Goal: Task Accomplishment & Management: Use online tool/utility

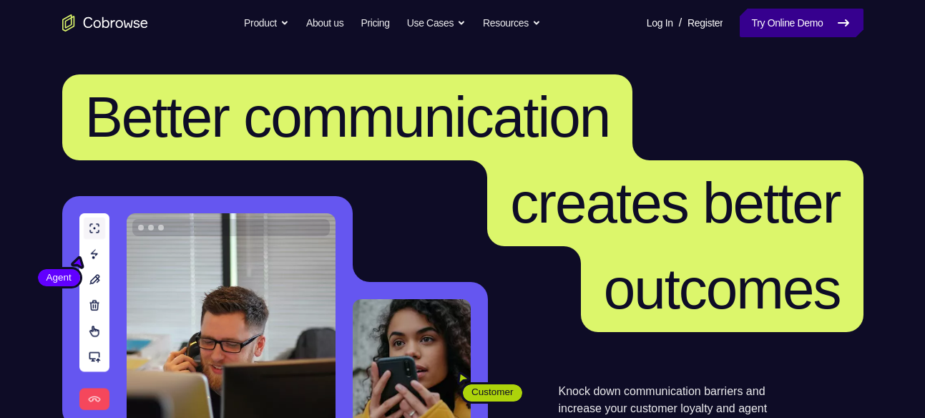
click at [837, 32] on link "Try Online Demo" at bounding box center [801, 23] width 123 height 29
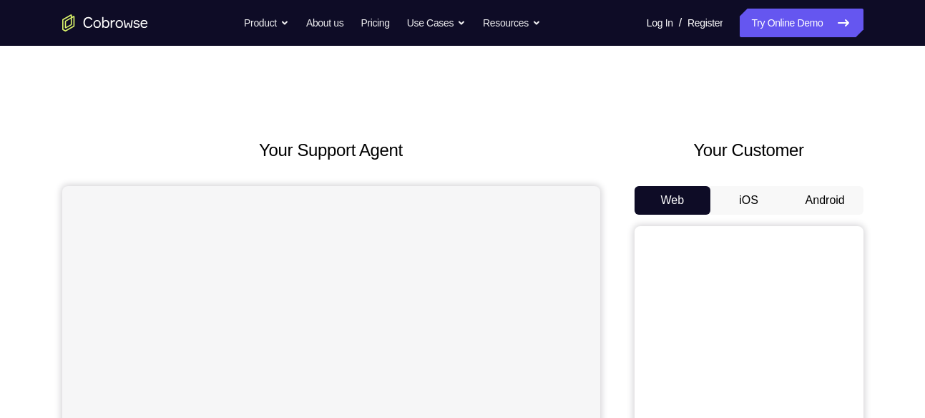
click at [820, 188] on button "Android" at bounding box center [825, 200] width 77 height 29
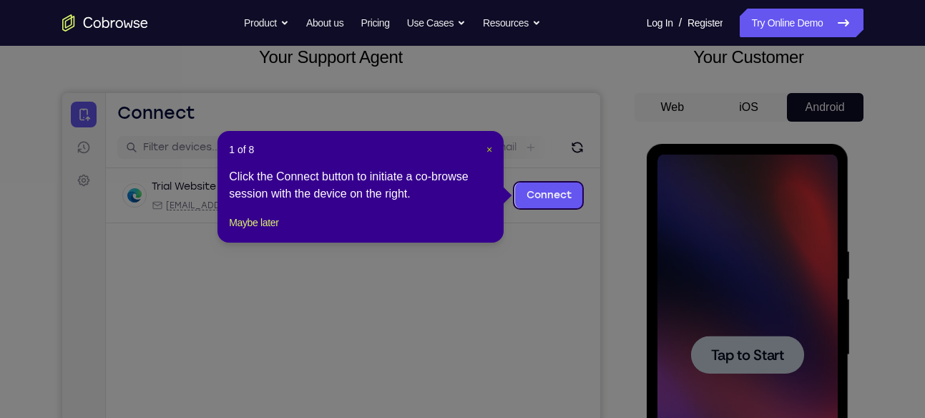
click at [491, 147] on span "×" at bounding box center [490, 149] width 6 height 11
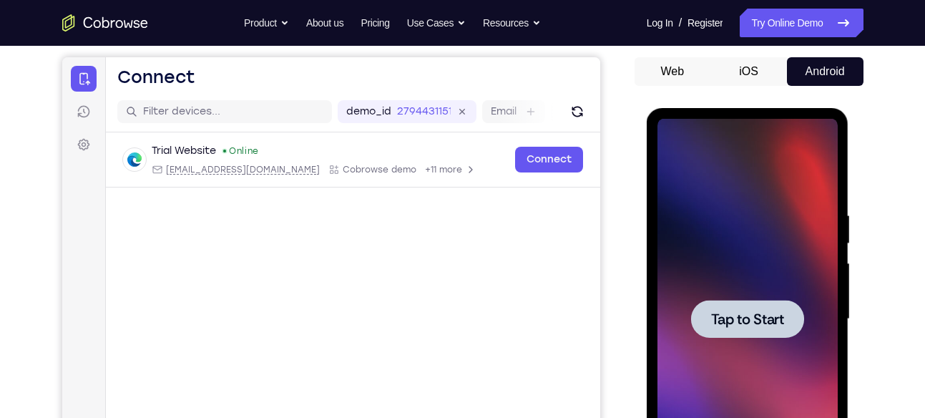
scroll to position [134, 0]
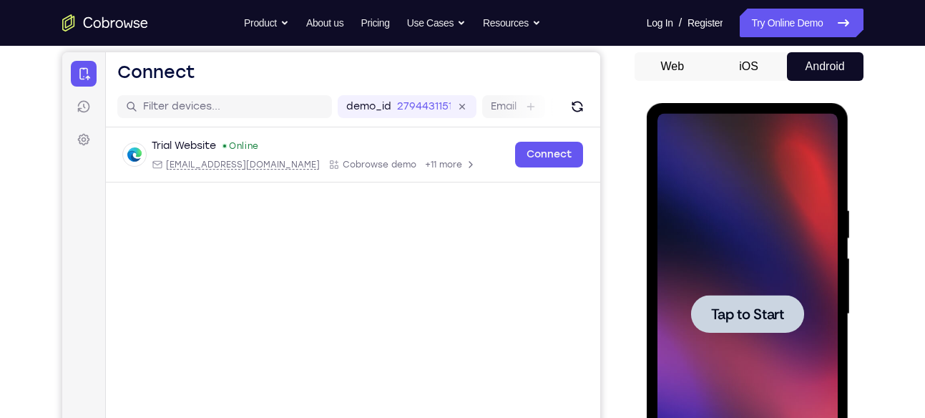
click at [736, 318] on span "Tap to Start" at bounding box center [747, 314] width 73 height 14
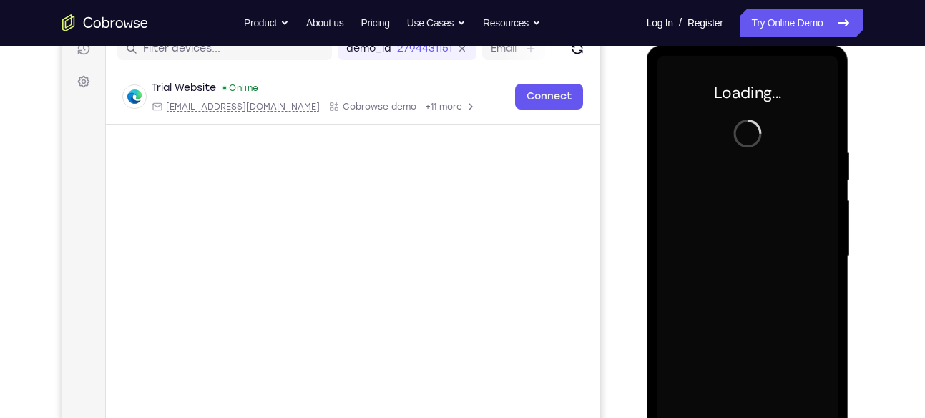
scroll to position [175, 0]
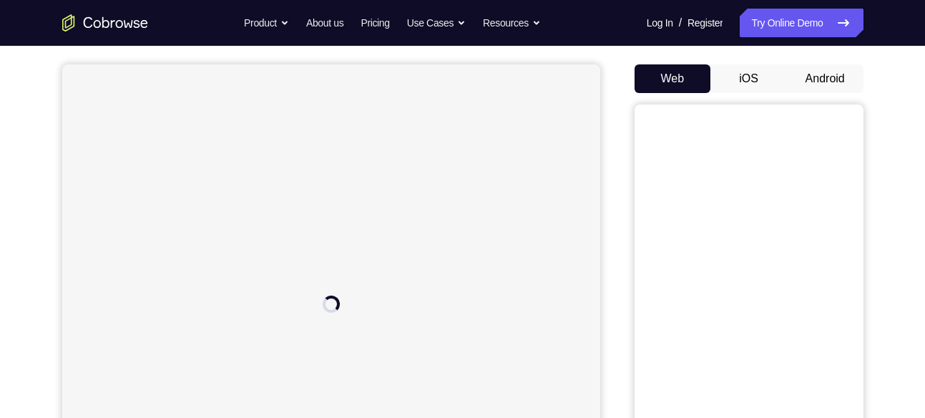
click at [830, 73] on button "Android" at bounding box center [825, 78] width 77 height 29
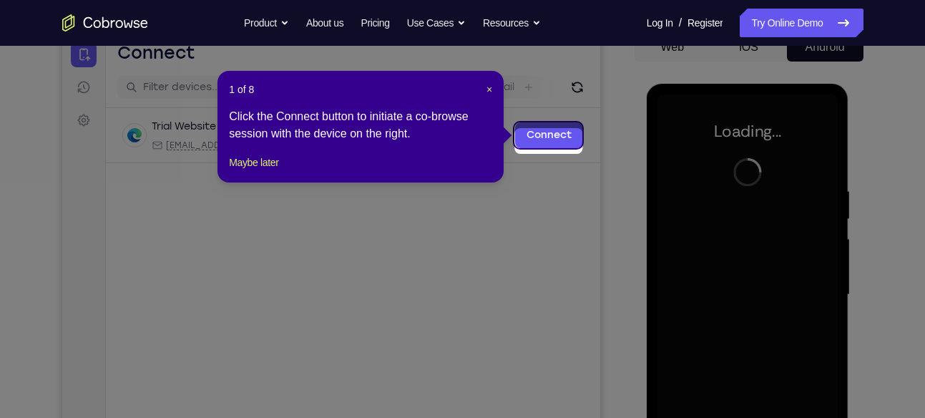
scroll to position [140, 0]
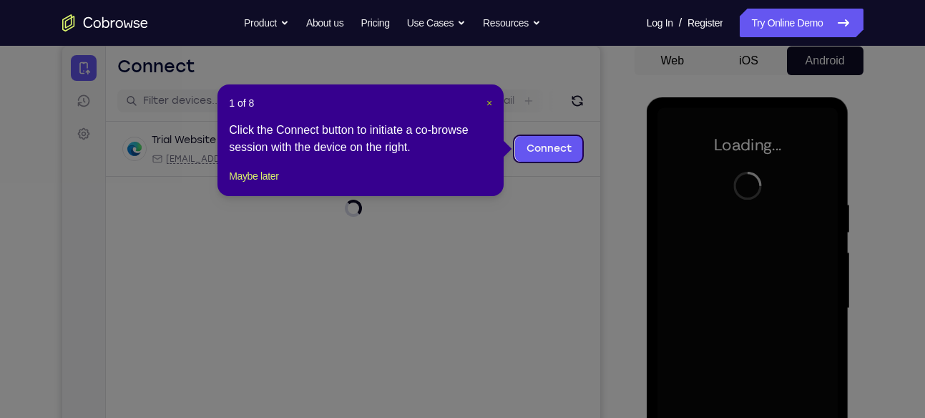
click at [487, 101] on span "×" at bounding box center [490, 102] width 6 height 11
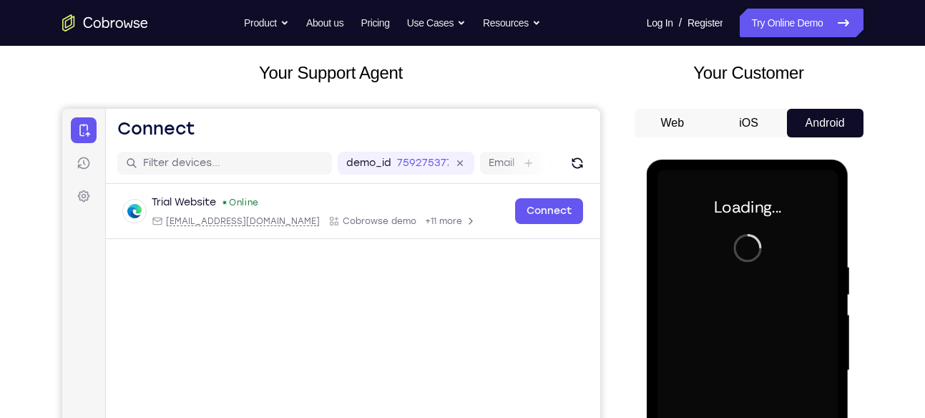
scroll to position [77, 0]
click at [671, 120] on button "Web" at bounding box center [673, 124] width 77 height 29
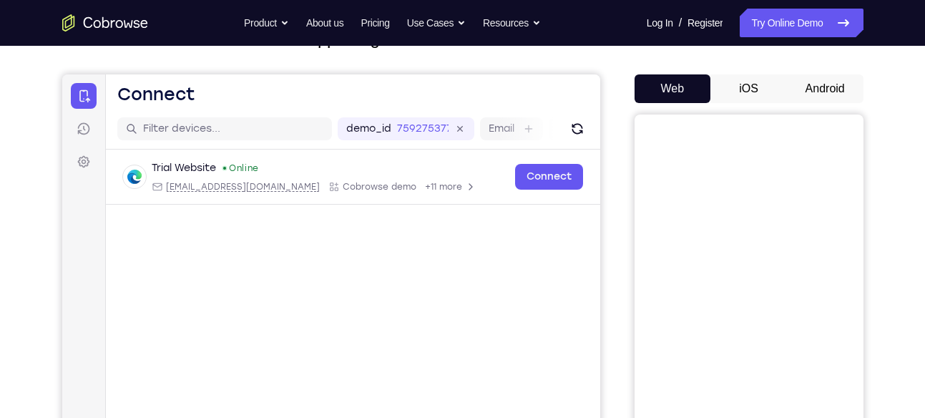
scroll to position [111, 0]
click at [754, 98] on button "iOS" at bounding box center [749, 89] width 77 height 29
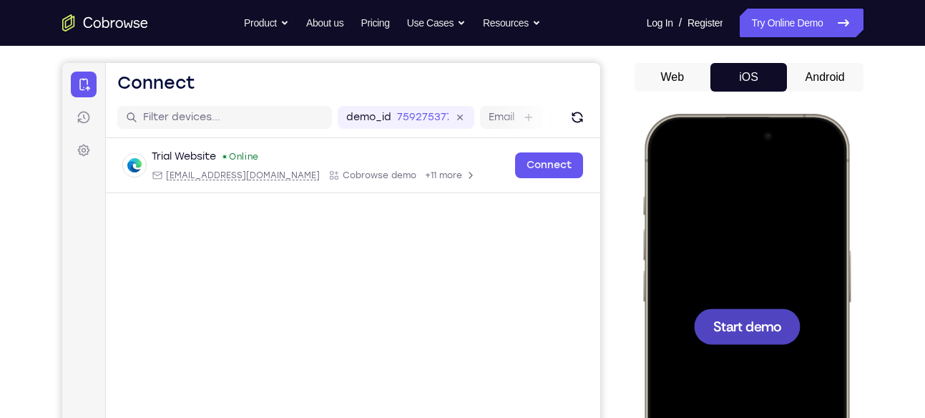
scroll to position [0, 0]
click at [744, 325] on span "Start demo" at bounding box center [747, 326] width 68 height 14
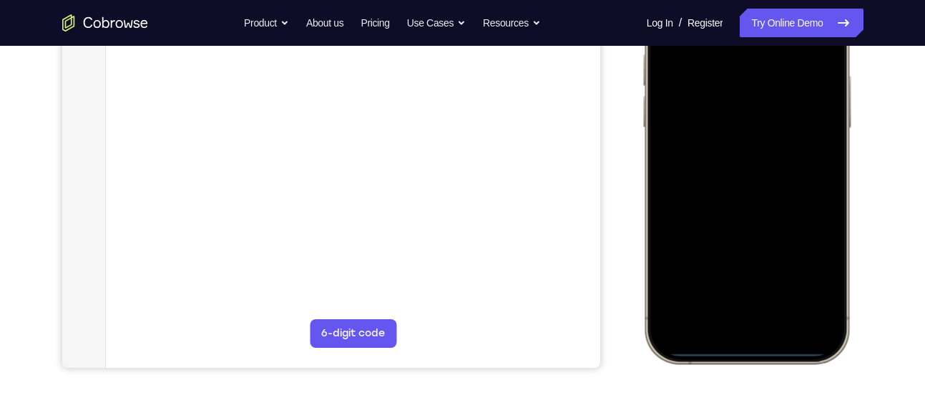
scroll to position [298, 0]
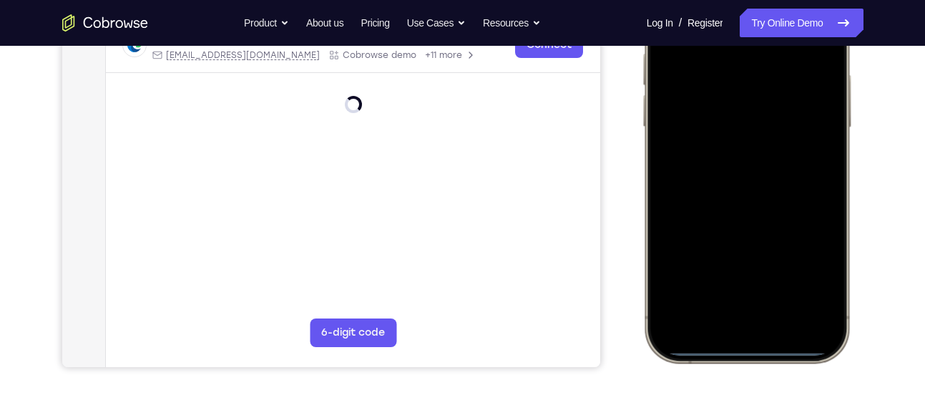
drag, startPoint x: 759, startPoint y: 352, endPoint x: 755, endPoint y: 216, distance: 136.1
click at [755, 216] on div at bounding box center [746, 150] width 188 height 409
drag, startPoint x: 752, startPoint y: 351, endPoint x: 705, endPoint y: 189, distance: 169.2
click at [705, 189] on div at bounding box center [746, 150] width 188 height 409
click at [726, 347] on div at bounding box center [746, 150] width 188 height 409
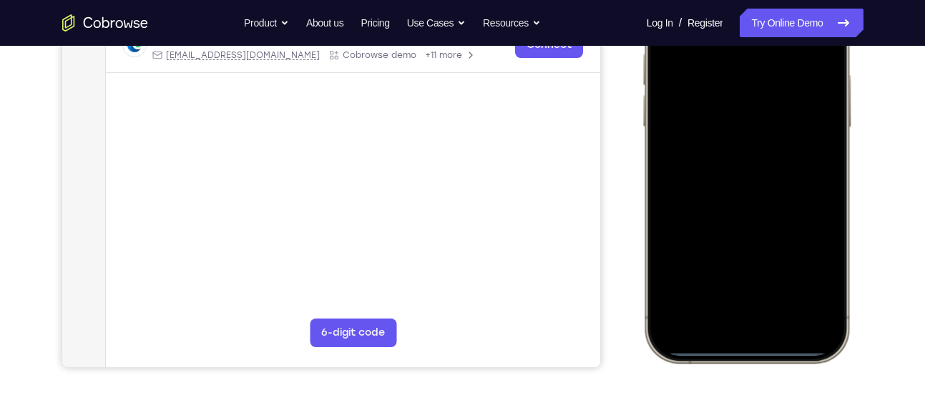
click at [734, 350] on div at bounding box center [746, 150] width 188 height 409
drag, startPoint x: 734, startPoint y: 350, endPoint x: 739, endPoint y: 198, distance: 152.5
click at [739, 198] on div at bounding box center [746, 150] width 188 height 409
drag, startPoint x: 735, startPoint y: 353, endPoint x: 731, endPoint y: 179, distance: 174.0
click at [731, 179] on div at bounding box center [746, 150] width 188 height 409
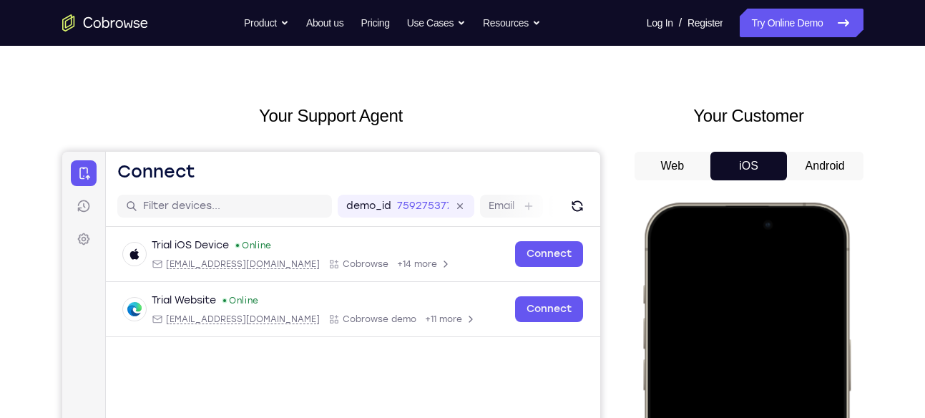
scroll to position [26, 0]
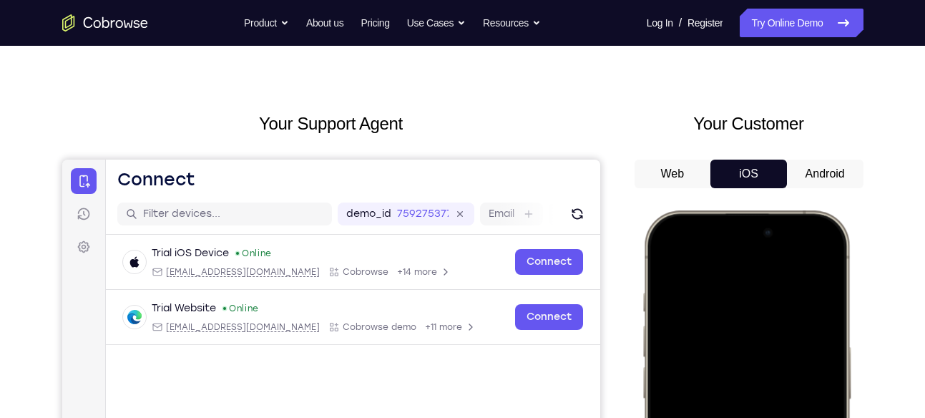
click at [661, 266] on div at bounding box center [746, 422] width 188 height 409
click at [731, 241] on div at bounding box center [746, 422] width 188 height 409
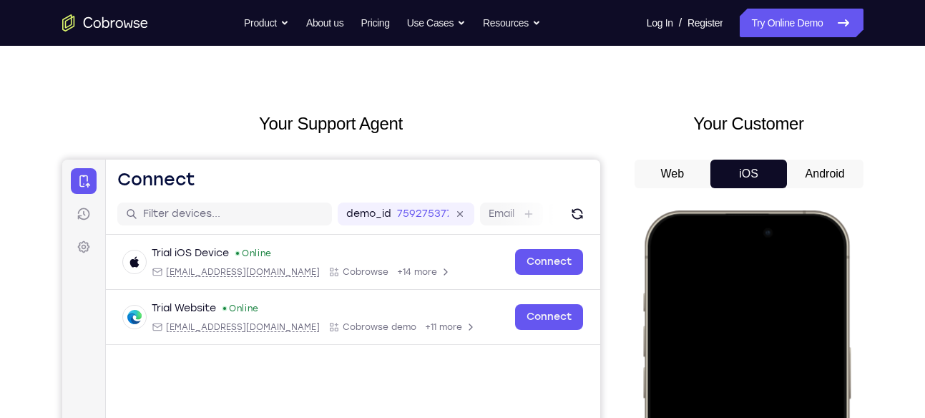
click at [731, 241] on div at bounding box center [746, 422] width 188 height 409
click at [681, 244] on div at bounding box center [746, 422] width 188 height 409
drag, startPoint x: 681, startPoint y: 244, endPoint x: 681, endPoint y: 254, distance: 10.0
click at [681, 254] on div at bounding box center [746, 422] width 188 height 409
drag, startPoint x: 681, startPoint y: 254, endPoint x: 701, endPoint y: 405, distance: 152.3
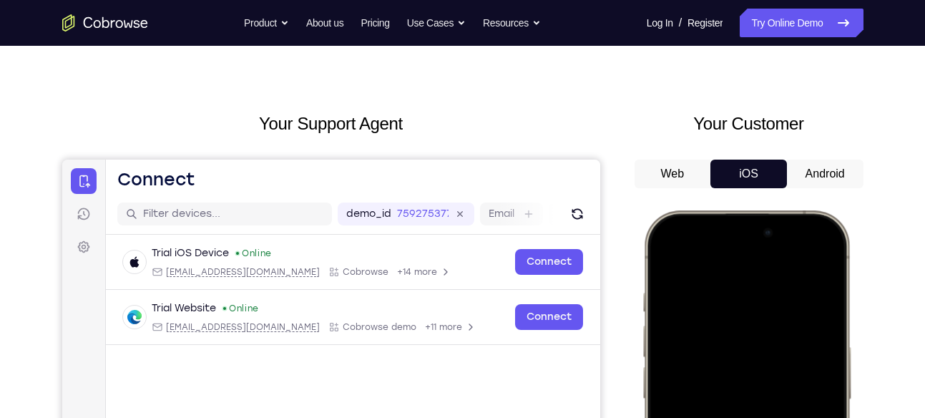
click at [701, 405] on div at bounding box center [746, 422] width 188 height 409
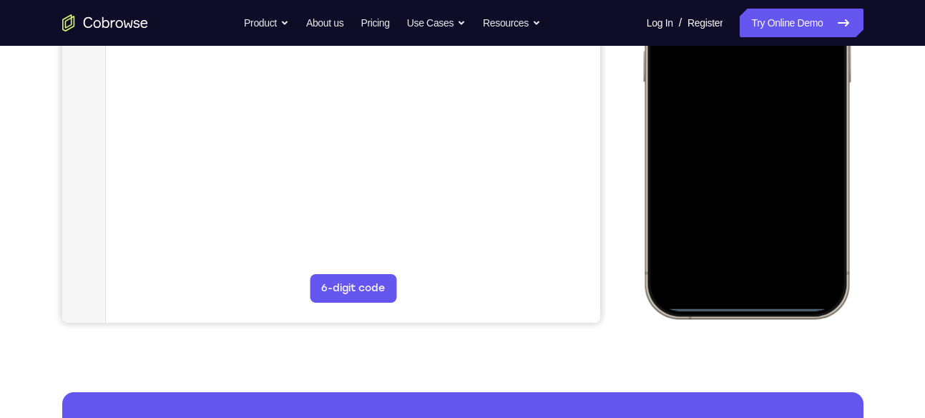
scroll to position [344, 0]
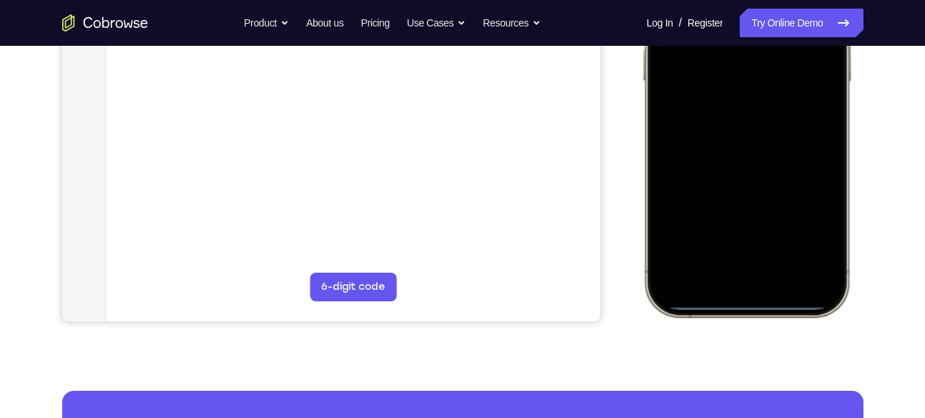
click at [749, 304] on div at bounding box center [746, 105] width 188 height 409
drag, startPoint x: 747, startPoint y: 304, endPoint x: 762, endPoint y: 178, distance: 127.6
drag, startPoint x: 120, startPoint y: 285, endPoint x: 875, endPoint y: 262, distance: 754.7
click at [875, 262] on div "Your Support Agent Your Customer Web iOS Android Next Steps We’d be happy to gi…" at bounding box center [463, 174] width 916 height 944
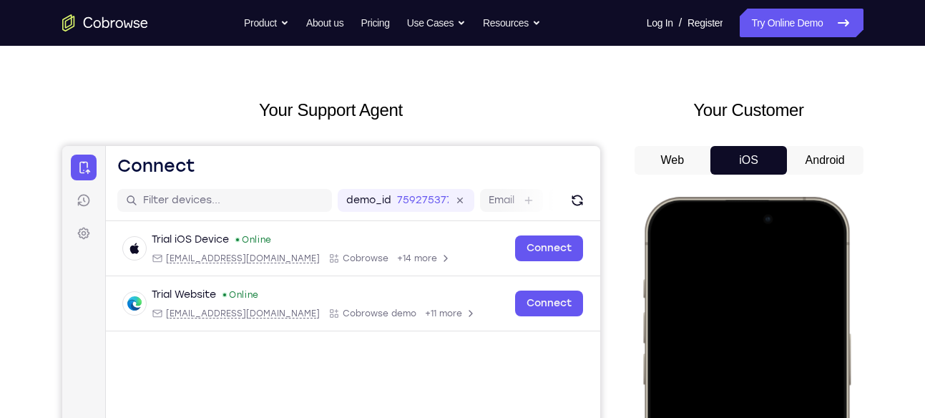
scroll to position [41, 0]
drag, startPoint x: 727, startPoint y: 240, endPoint x: 731, endPoint y: 454, distance: 213.3
click at [731, 417] on div at bounding box center [746, 408] width 188 height 409
drag, startPoint x: 696, startPoint y: 225, endPoint x: 726, endPoint y: 392, distance: 169.5
click at [726, 392] on div at bounding box center [746, 408] width 188 height 409
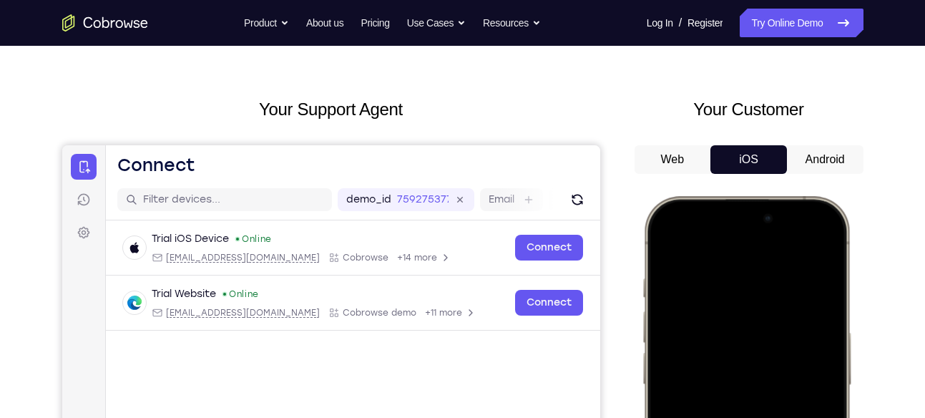
drag, startPoint x: 692, startPoint y: 210, endPoint x: 691, endPoint y: 397, distance: 186.8
click at [691, 397] on div at bounding box center [746, 408] width 188 height 409
drag, startPoint x: 805, startPoint y: 213, endPoint x: 774, endPoint y: 378, distance: 167.5
click at [774, 378] on div at bounding box center [746, 408] width 188 height 409
click at [813, 157] on button "Android" at bounding box center [825, 159] width 77 height 29
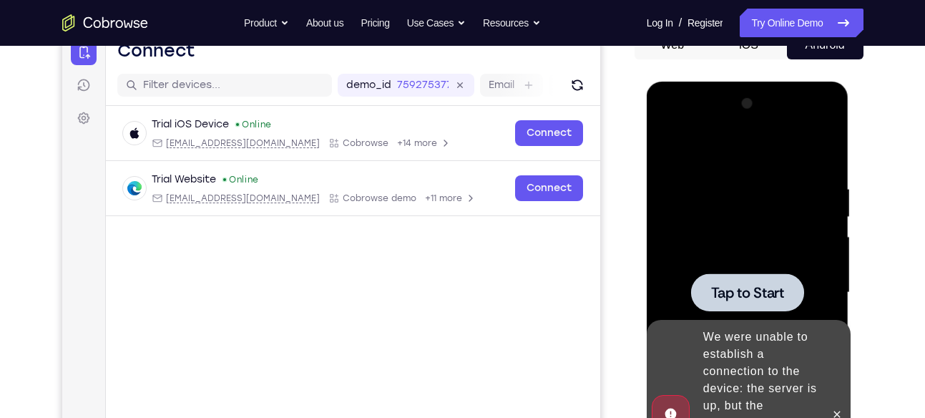
scroll to position [171, 0]
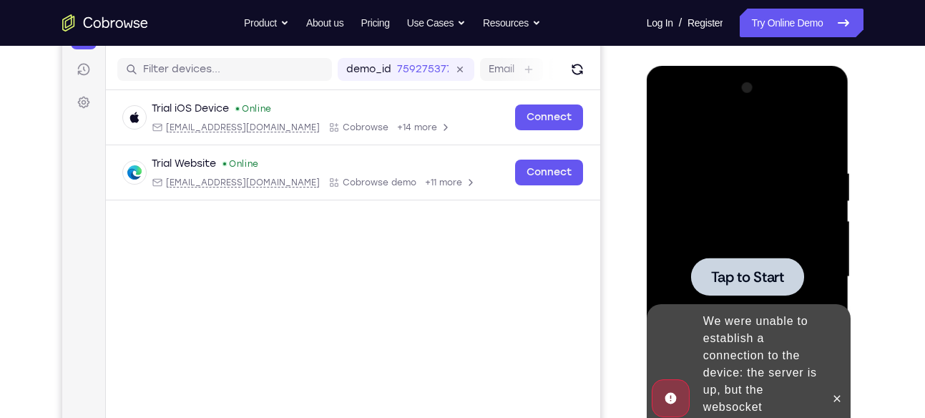
click at [750, 273] on span "Tap to Start" at bounding box center [747, 277] width 73 height 14
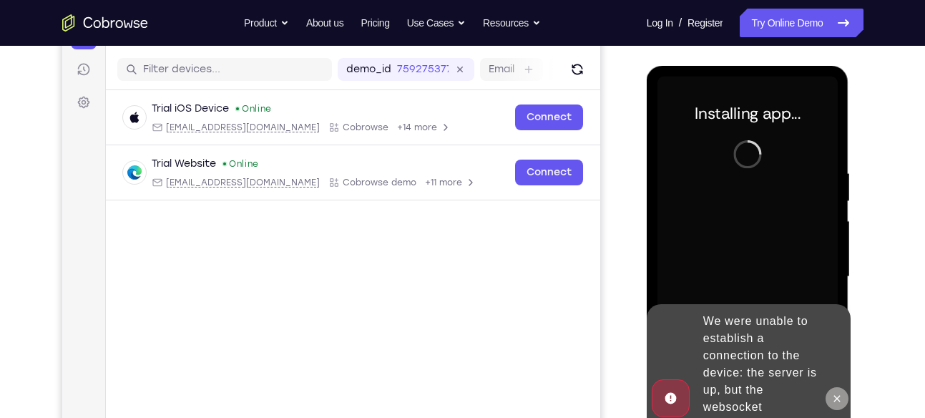
click at [836, 394] on icon at bounding box center [837, 398] width 11 height 11
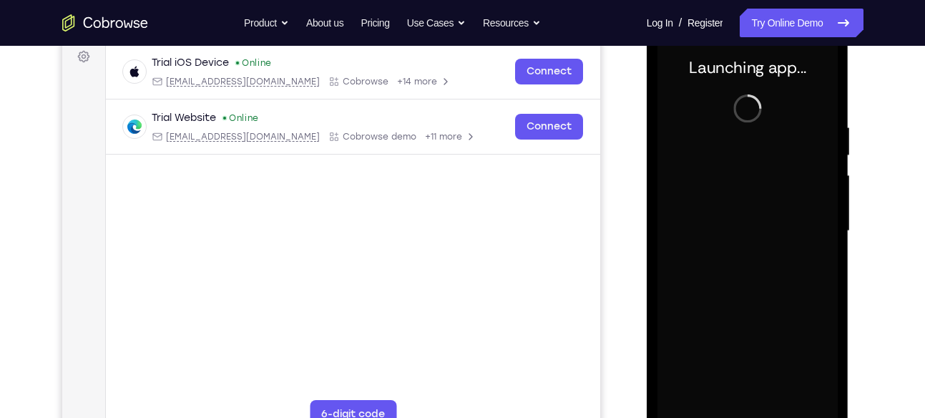
scroll to position [261, 0]
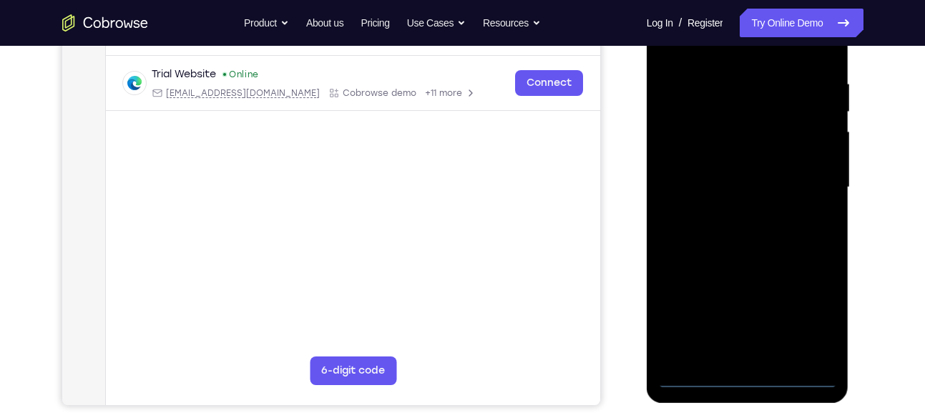
click at [747, 374] on div at bounding box center [748, 187] width 180 height 401
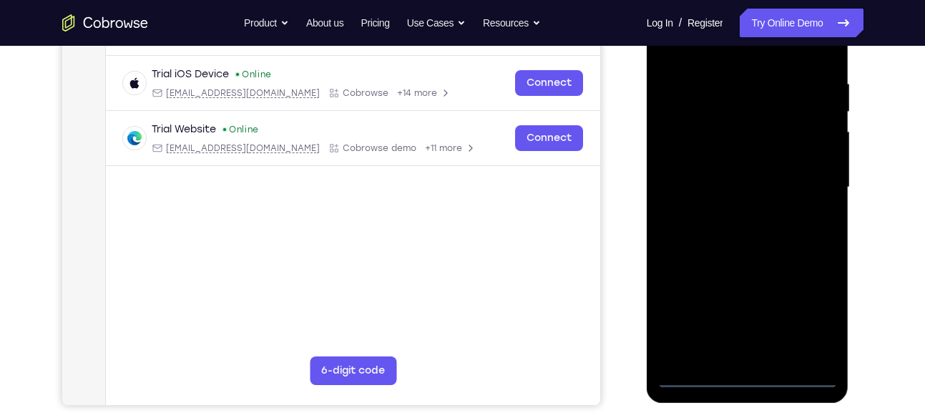
click at [819, 319] on div at bounding box center [748, 187] width 180 height 401
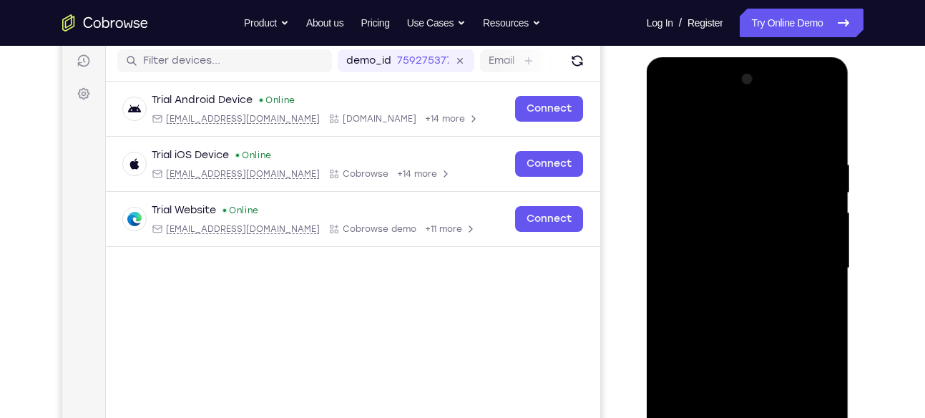
scroll to position [178, 0]
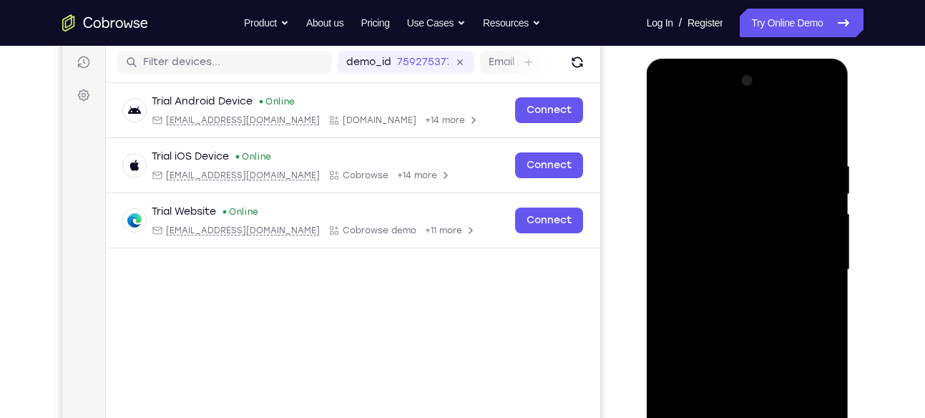
click at [691, 97] on div at bounding box center [748, 269] width 180 height 401
click at [804, 266] on div at bounding box center [748, 269] width 180 height 401
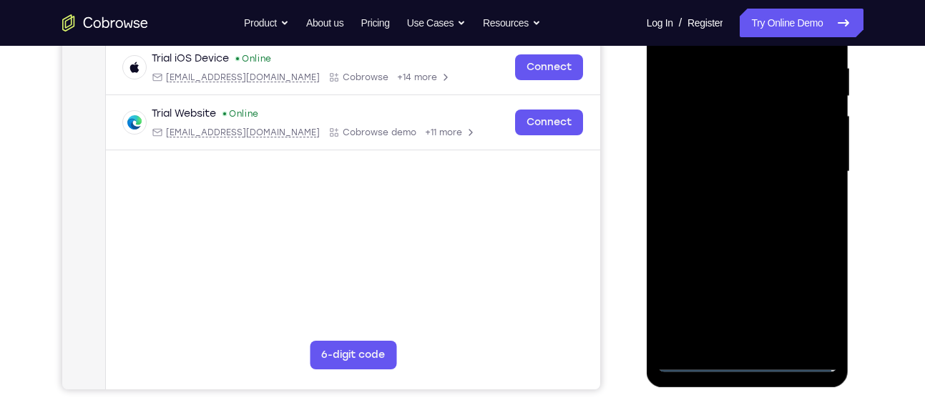
scroll to position [289, 0]
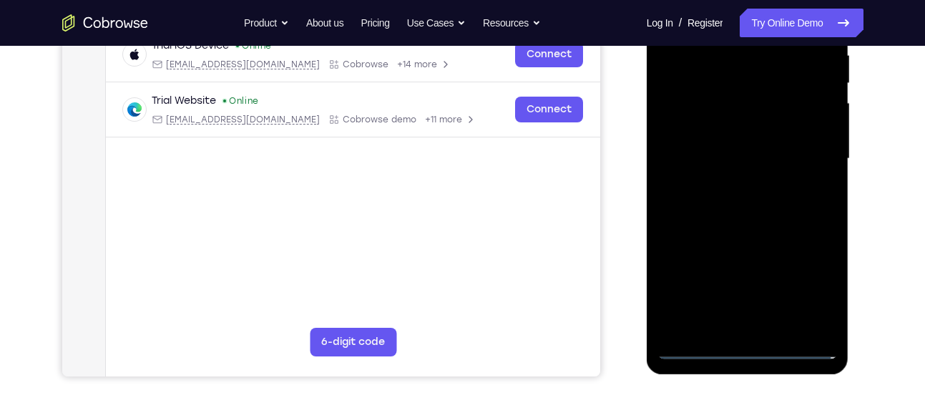
click at [767, 327] on div at bounding box center [748, 158] width 180 height 401
click at [747, 137] on div at bounding box center [748, 158] width 180 height 401
click at [711, 156] on div at bounding box center [748, 158] width 180 height 401
click at [689, 203] on div at bounding box center [748, 158] width 180 height 401
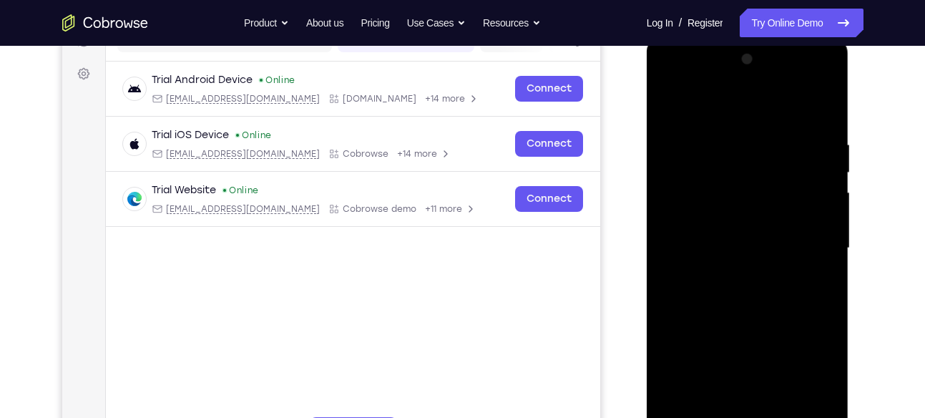
scroll to position [196, 0]
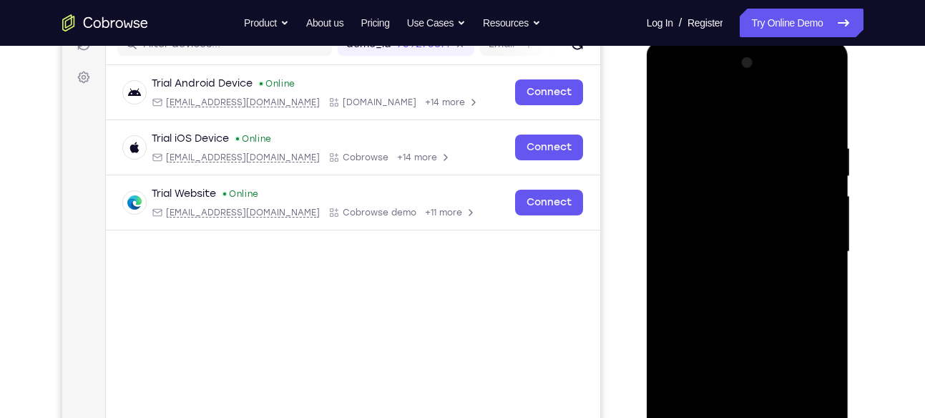
click at [821, 133] on div at bounding box center [748, 252] width 180 height 401
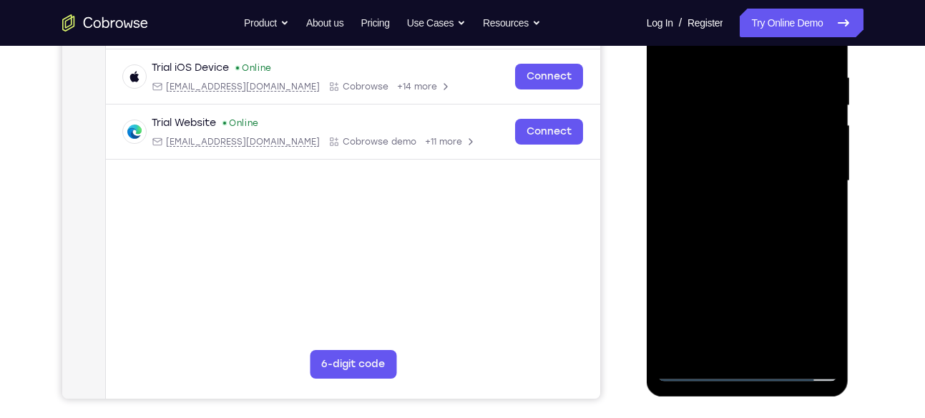
scroll to position [273, 0]
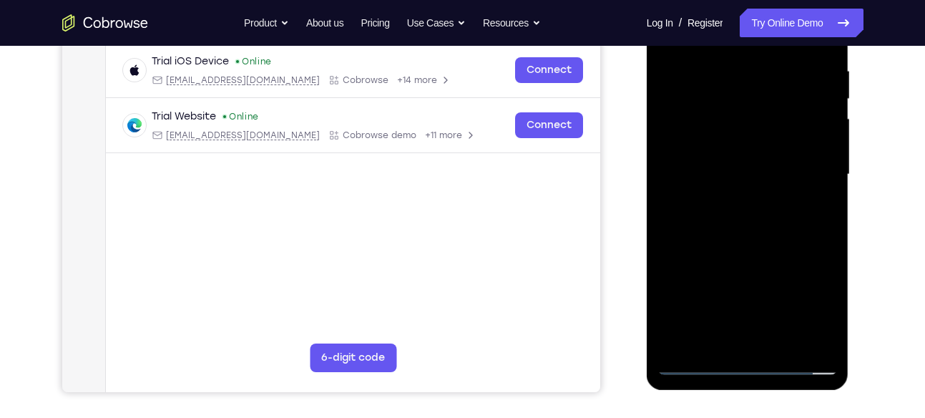
click at [778, 341] on div at bounding box center [748, 174] width 180 height 401
click at [763, 251] on div at bounding box center [748, 174] width 180 height 401
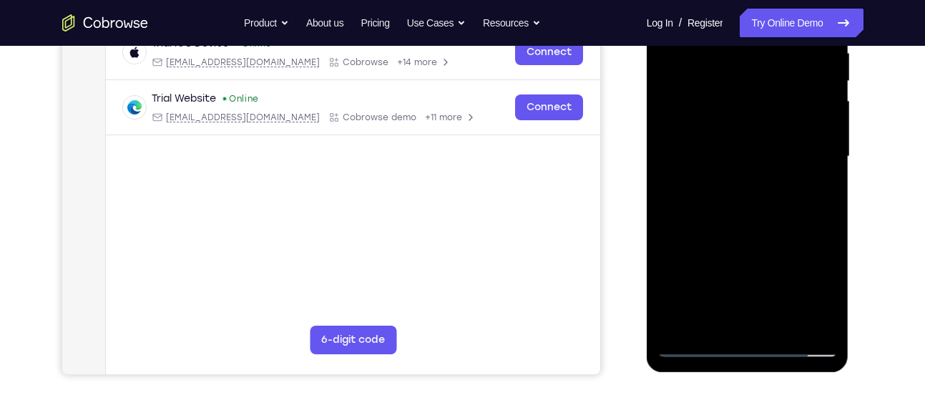
scroll to position [291, 0]
click at [694, 346] on div at bounding box center [748, 157] width 180 height 401
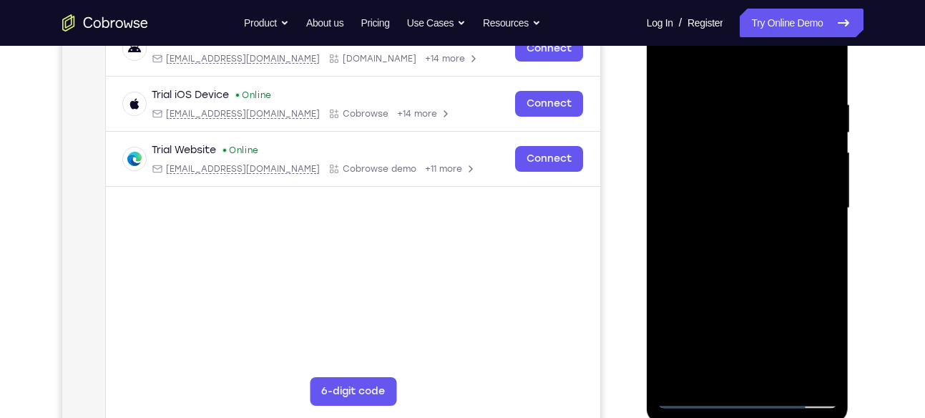
scroll to position [234, 0]
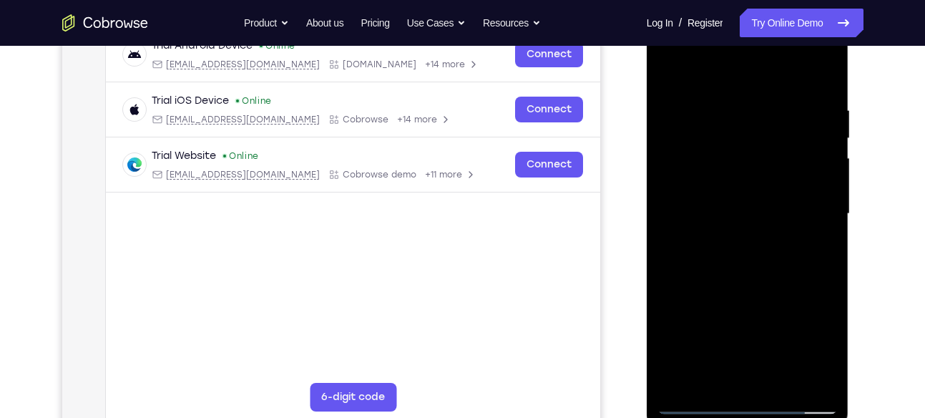
click at [726, 94] on div at bounding box center [748, 214] width 180 height 401
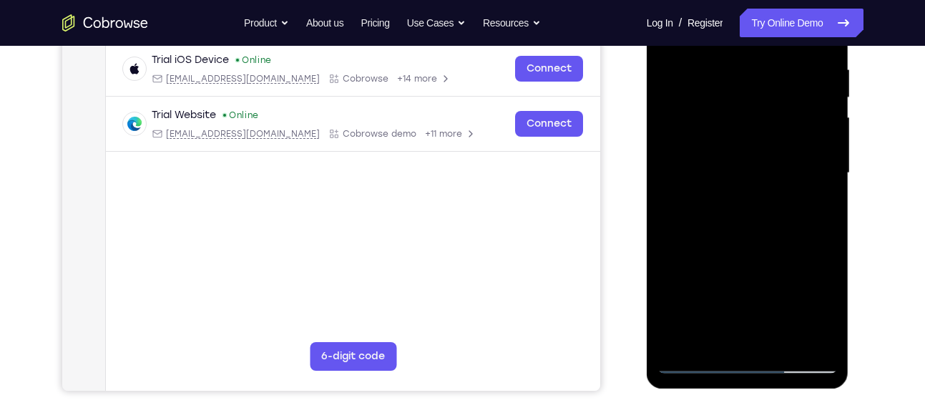
scroll to position [276, 0]
click at [803, 331] on div at bounding box center [748, 172] width 180 height 401
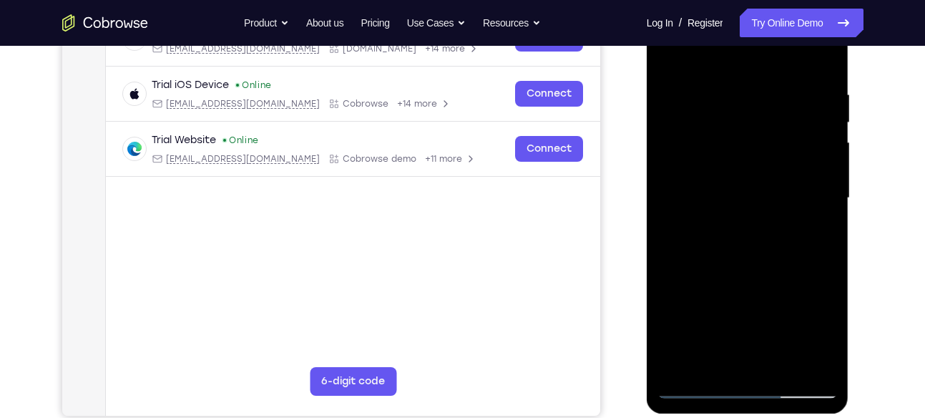
click at [666, 149] on div at bounding box center [748, 198] width 180 height 401
click at [678, 138] on div at bounding box center [748, 198] width 180 height 401
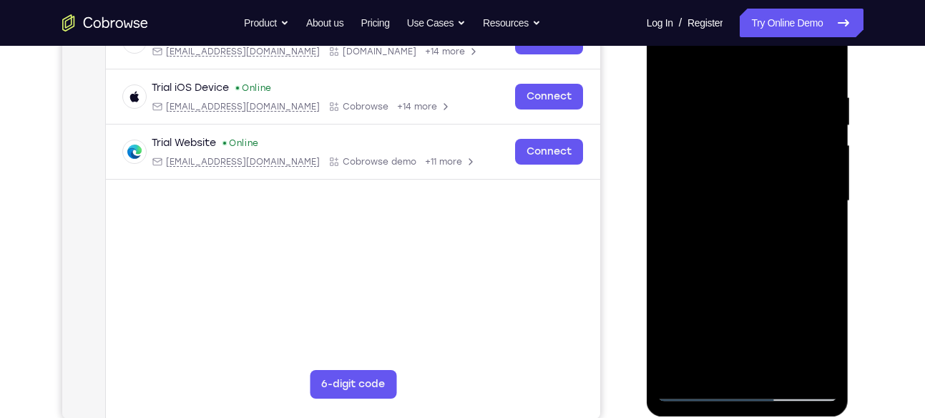
scroll to position [246, 0]
click at [815, 170] on div at bounding box center [748, 201] width 180 height 401
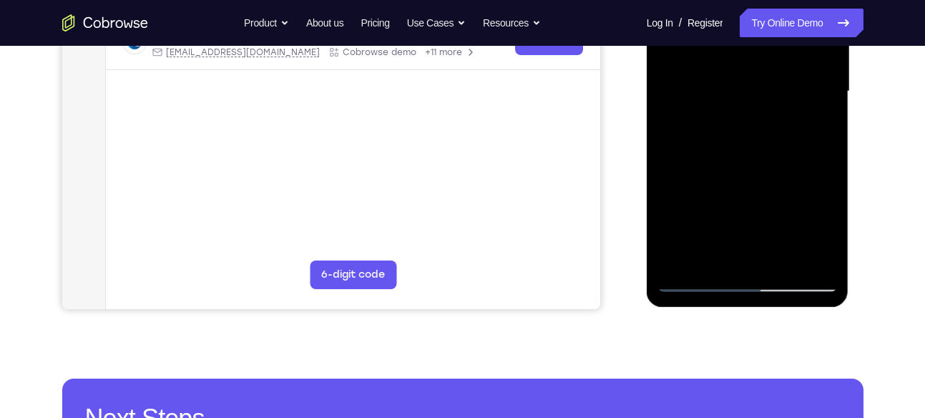
scroll to position [359, 0]
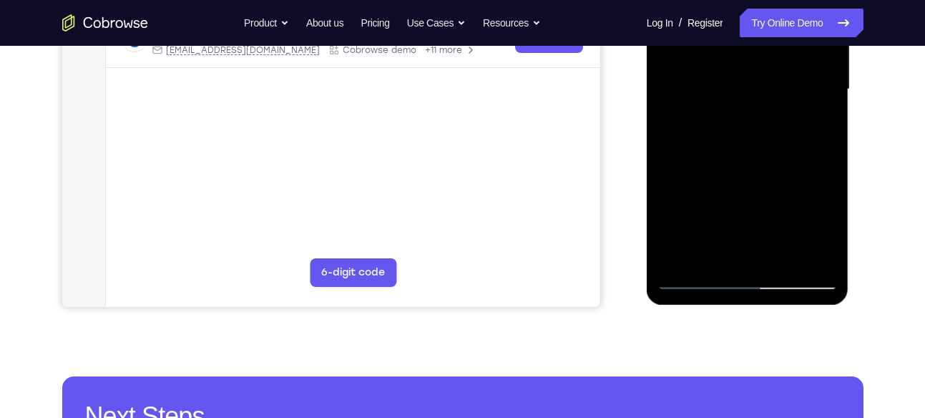
click at [820, 251] on div at bounding box center [748, 89] width 180 height 401
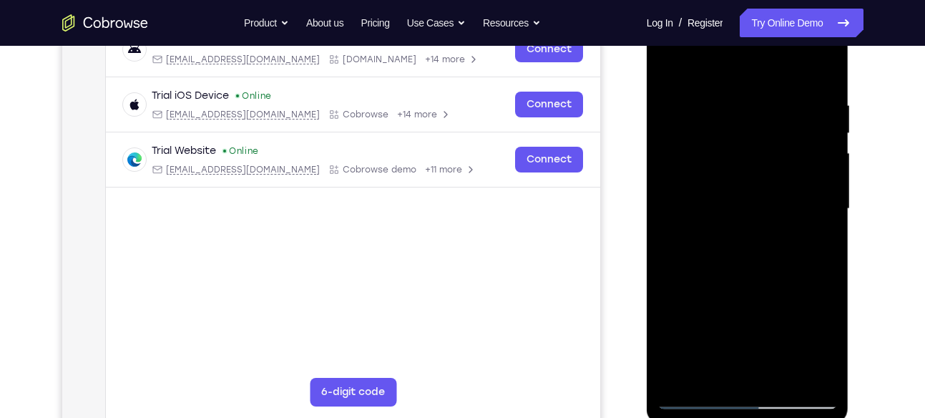
scroll to position [275, 0]
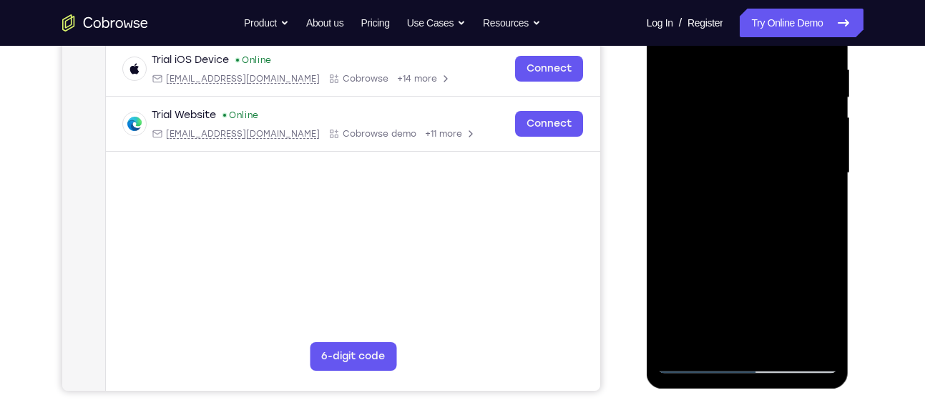
click at [794, 164] on div at bounding box center [748, 173] width 180 height 401
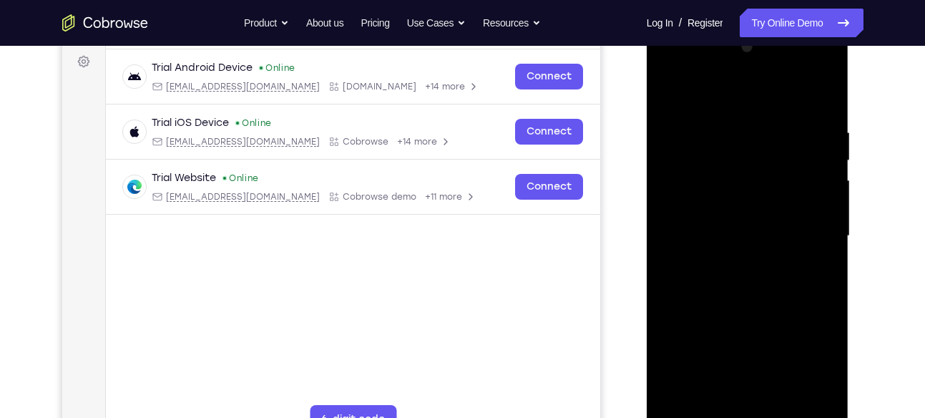
click at [794, 172] on div at bounding box center [748, 236] width 180 height 401
click at [662, 177] on div at bounding box center [748, 236] width 180 height 401
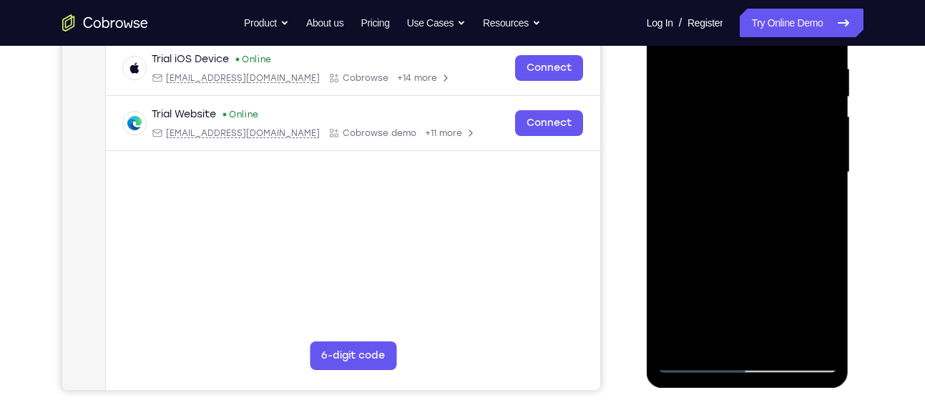
scroll to position [278, 0]
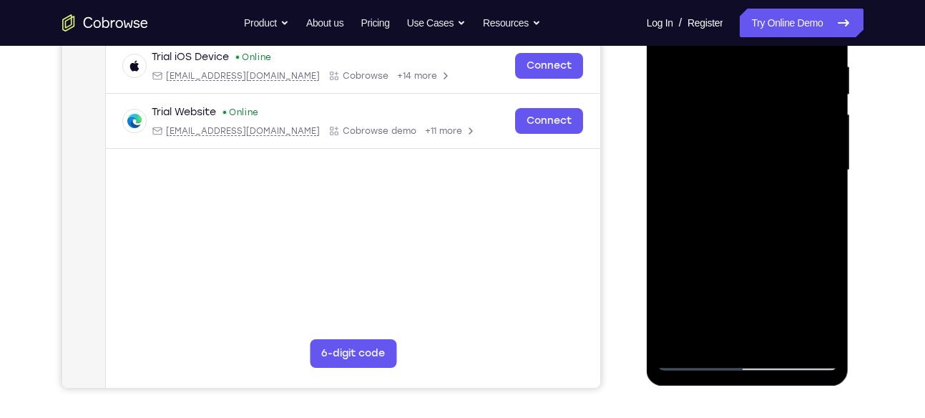
click at [821, 158] on div at bounding box center [748, 170] width 180 height 401
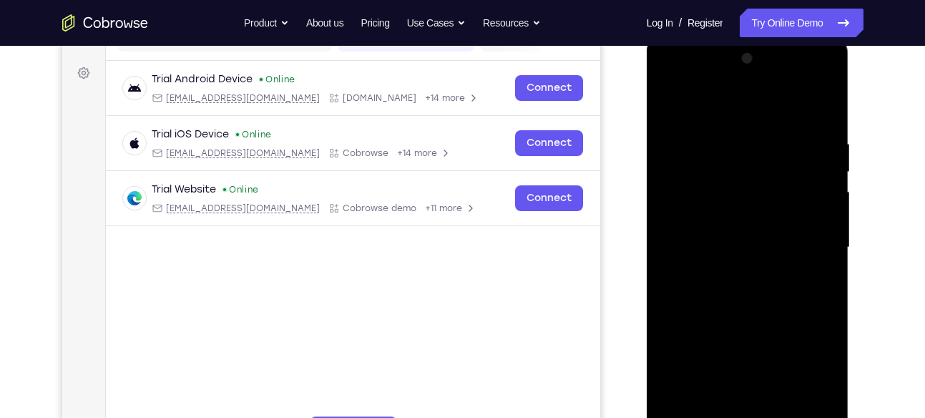
scroll to position [198, 0]
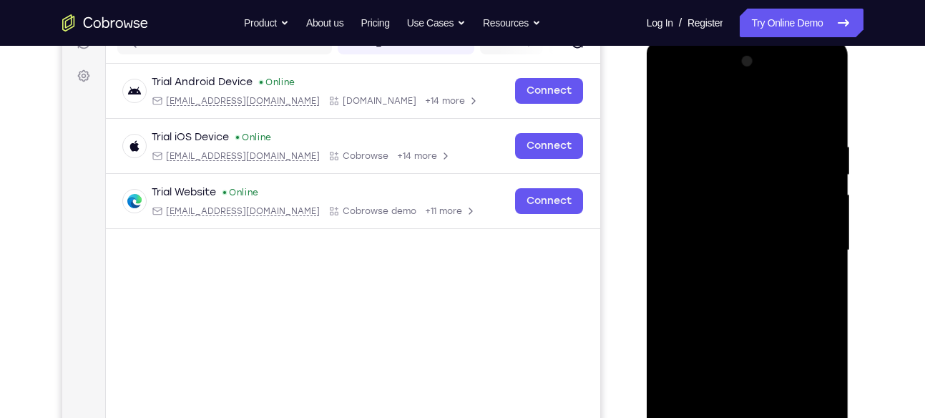
click at [817, 172] on div at bounding box center [748, 250] width 180 height 401
click at [826, 174] on div at bounding box center [748, 250] width 180 height 401
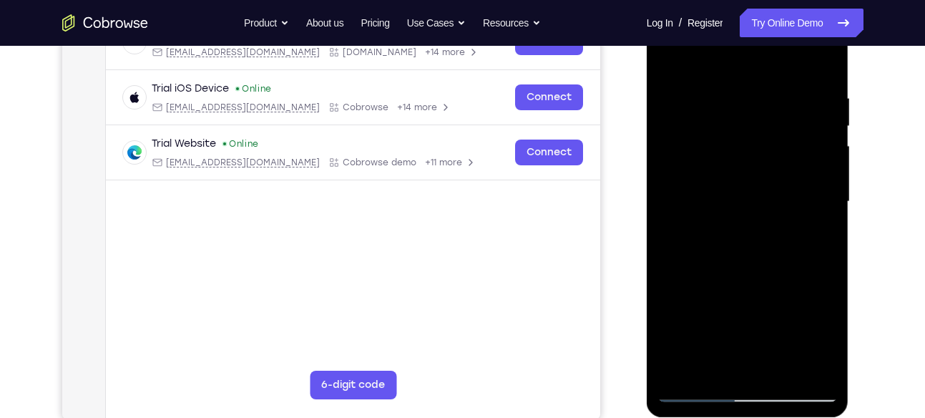
scroll to position [245, 0]
click at [809, 183] on div at bounding box center [748, 202] width 180 height 401
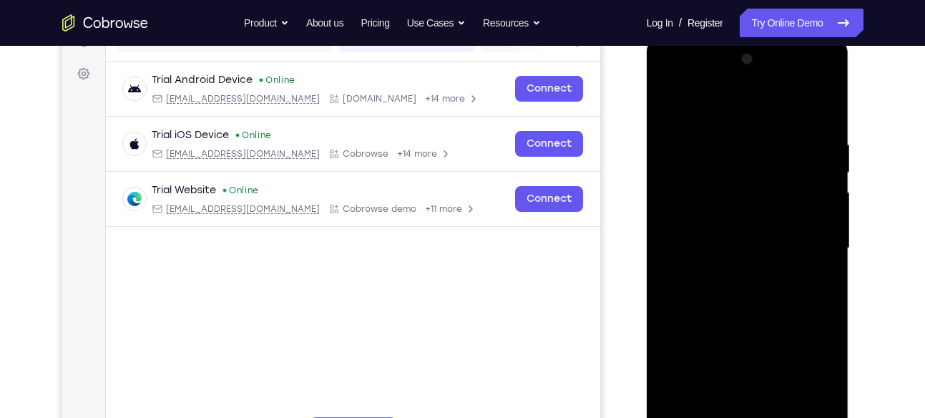
click at [862, 178] on div at bounding box center [749, 246] width 229 height 440
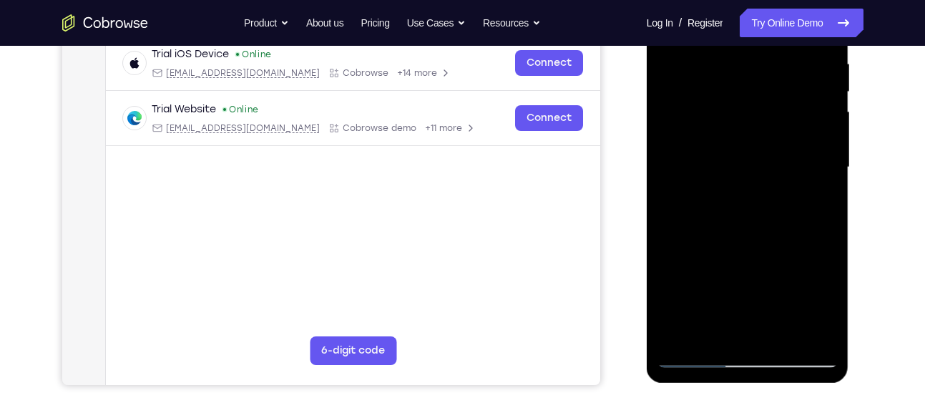
scroll to position [281, 0]
click at [823, 261] on div at bounding box center [748, 166] width 180 height 401
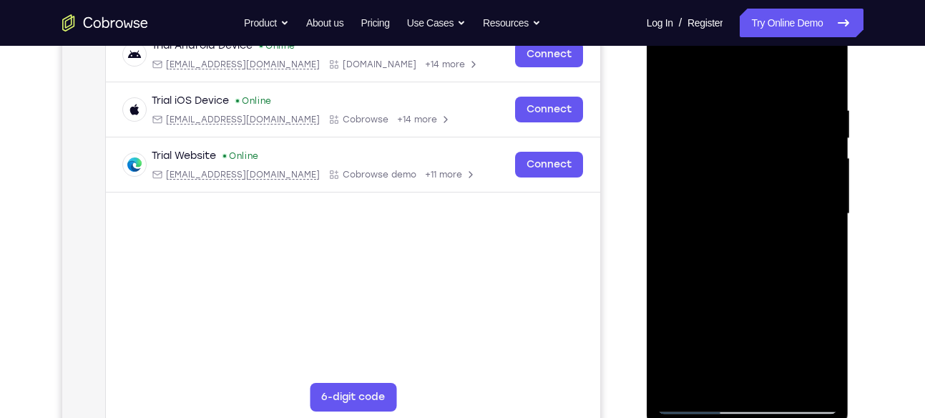
scroll to position [238, 0]
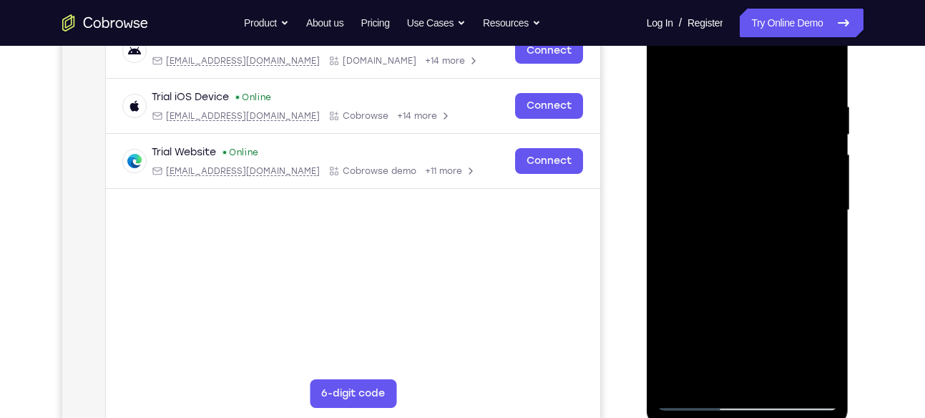
click at [825, 205] on div at bounding box center [748, 210] width 180 height 401
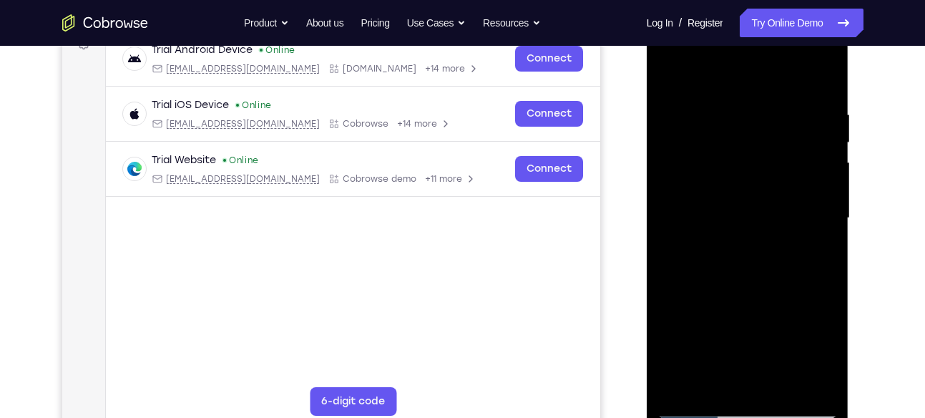
scroll to position [228, 0]
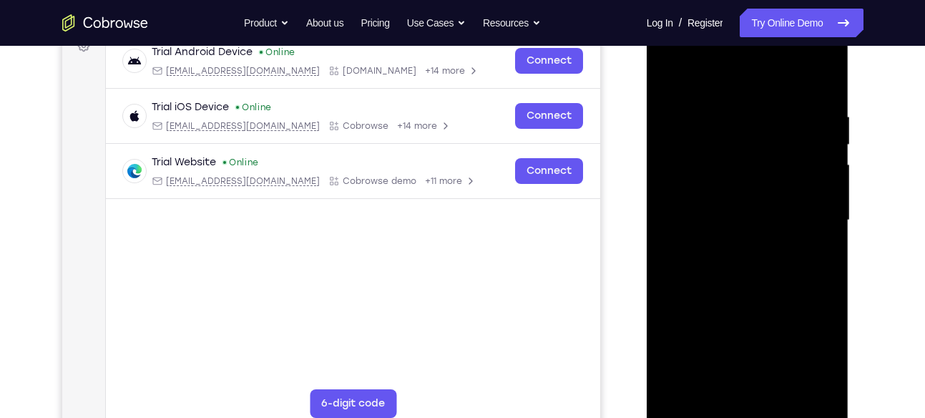
click at [663, 134] on div at bounding box center [748, 220] width 180 height 401
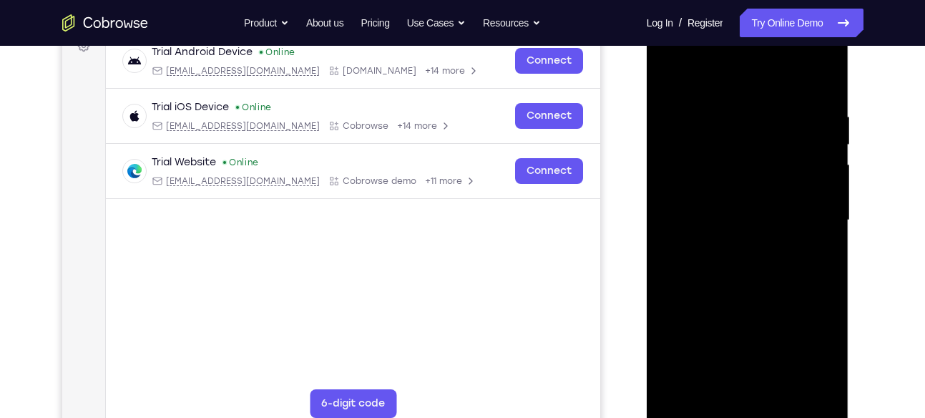
click at [822, 77] on div at bounding box center [748, 220] width 180 height 401
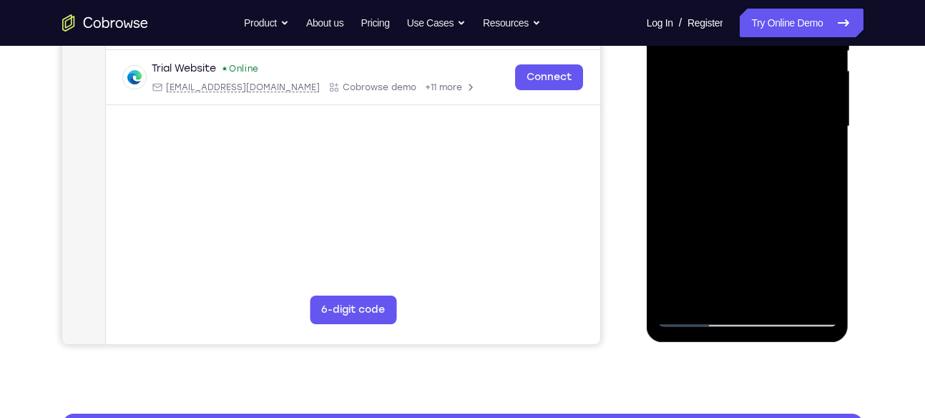
scroll to position [323, 0]
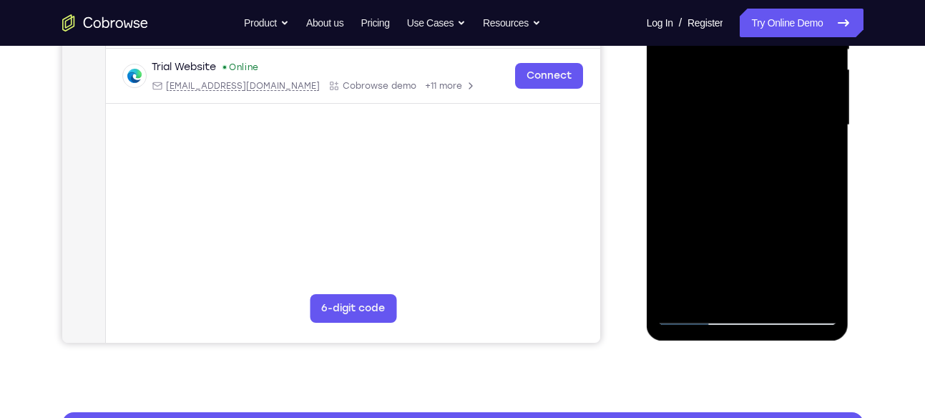
click at [821, 184] on div at bounding box center [748, 125] width 180 height 401
click at [754, 210] on div at bounding box center [748, 125] width 180 height 401
click at [829, 189] on div at bounding box center [748, 125] width 180 height 401
click at [831, 188] on div at bounding box center [748, 125] width 180 height 401
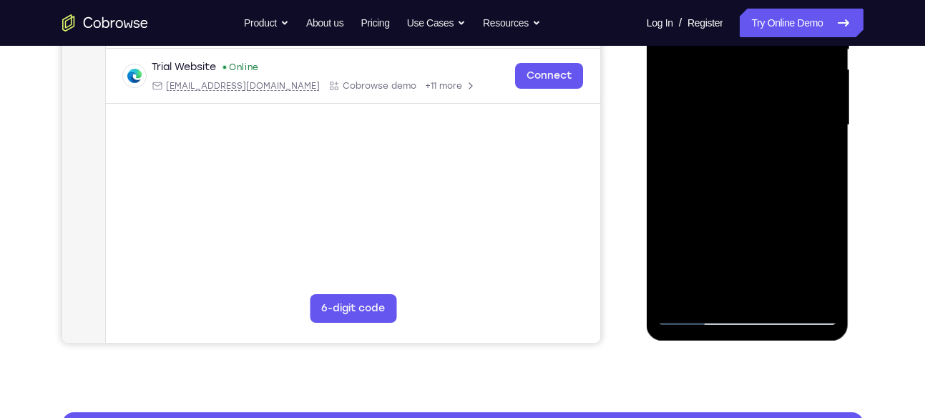
click at [831, 188] on div at bounding box center [748, 125] width 180 height 401
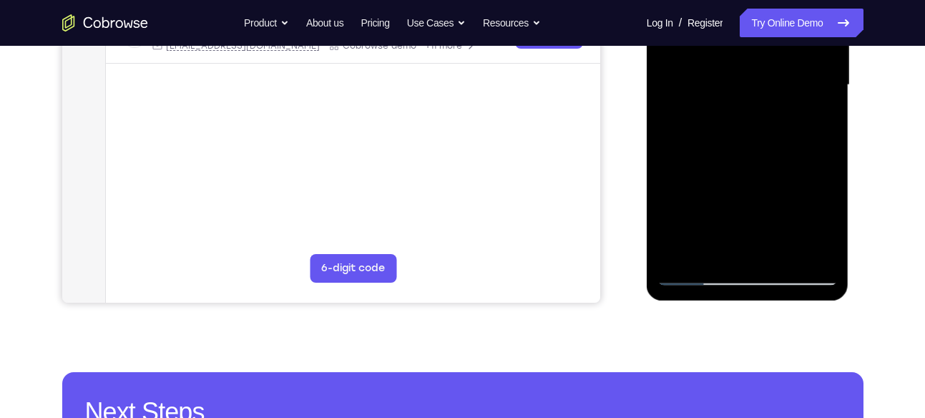
scroll to position [364, 0]
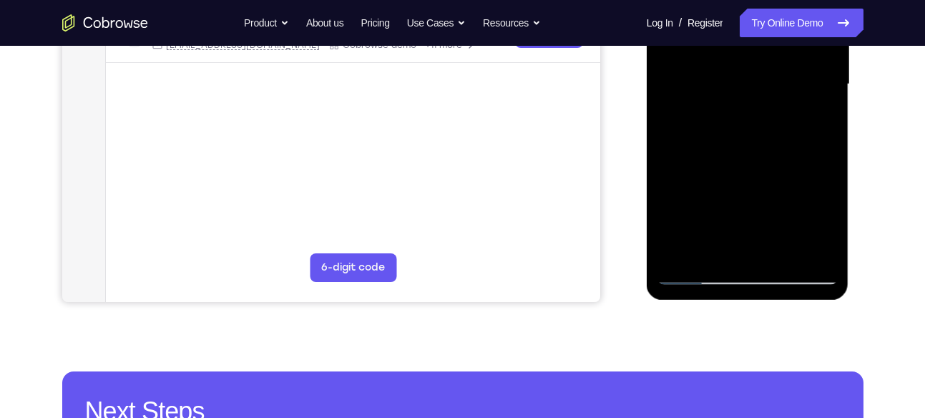
drag, startPoint x: 800, startPoint y: 168, endPoint x: 800, endPoint y: 111, distance: 57.3
click at [800, 111] on div at bounding box center [748, 84] width 180 height 401
drag, startPoint x: 793, startPoint y: 198, endPoint x: 794, endPoint y: 220, distance: 21.5
click at [794, 220] on div at bounding box center [748, 84] width 180 height 401
click at [667, 123] on div at bounding box center [748, 84] width 180 height 401
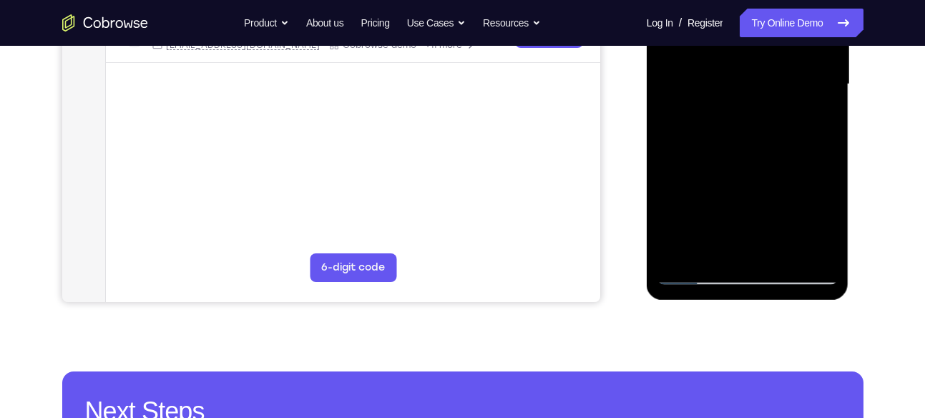
drag, startPoint x: 723, startPoint y: 120, endPoint x: 731, endPoint y: 160, distance: 40.8
click at [731, 160] on div at bounding box center [748, 84] width 180 height 401
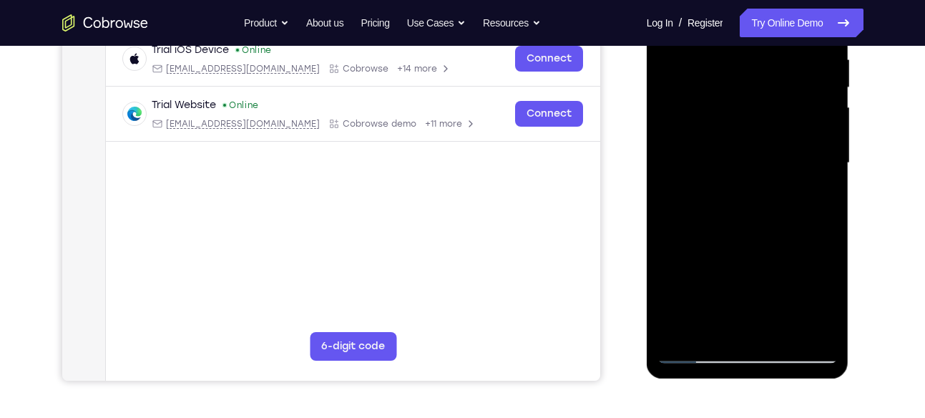
scroll to position [286, 0]
click at [667, 228] on div at bounding box center [748, 162] width 180 height 401
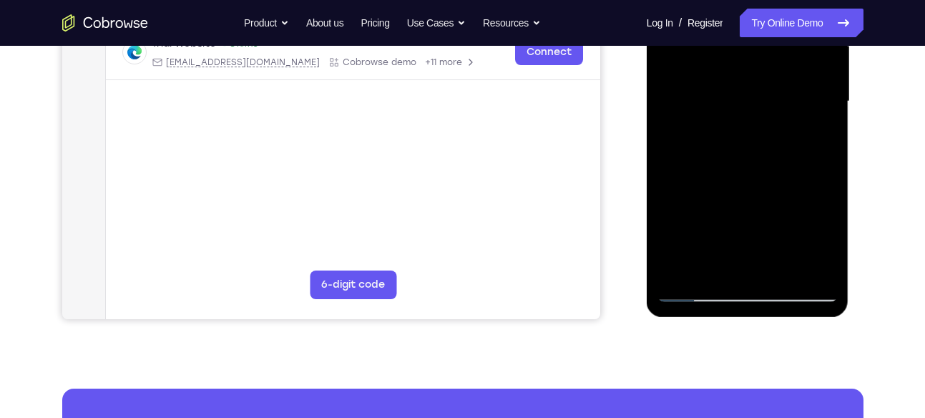
scroll to position [348, 0]
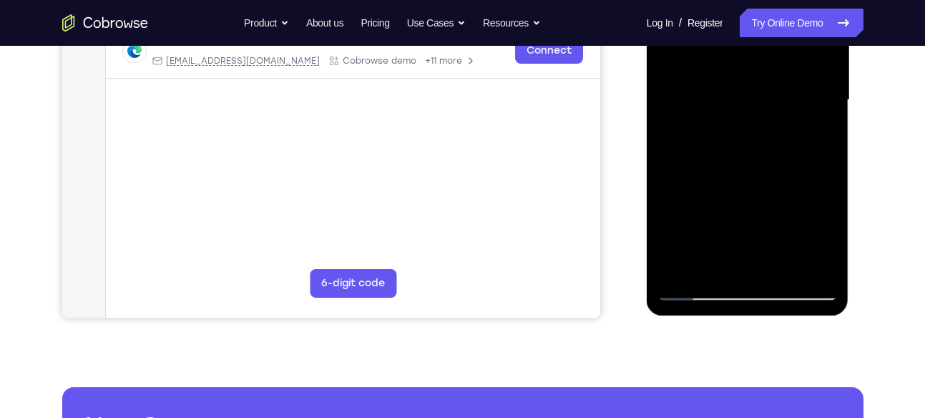
drag, startPoint x: 772, startPoint y: 224, endPoint x: 768, endPoint y: 79, distance: 144.6
click at [768, 79] on div at bounding box center [748, 100] width 180 height 401
drag, startPoint x: 775, startPoint y: 213, endPoint x: 790, endPoint y: 102, distance: 111.2
click at [790, 102] on div at bounding box center [748, 100] width 180 height 401
drag, startPoint x: 768, startPoint y: 207, endPoint x: 783, endPoint y: 104, distance: 104.2
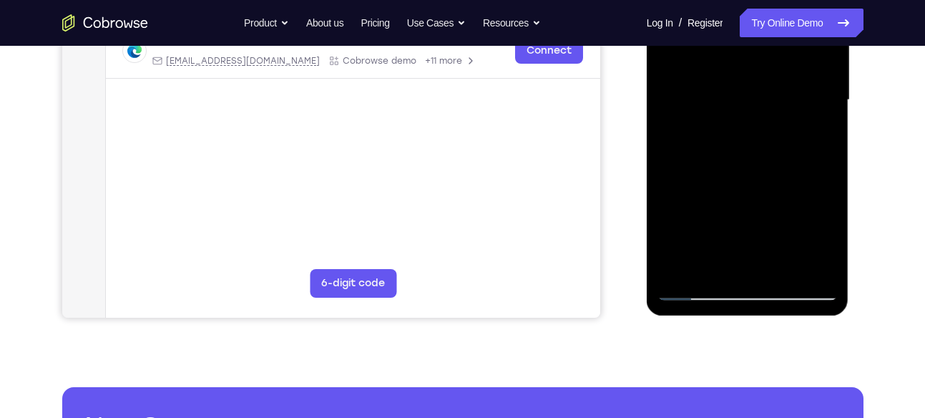
click at [783, 104] on div at bounding box center [748, 100] width 180 height 401
drag, startPoint x: 769, startPoint y: 205, endPoint x: 781, endPoint y: 110, distance: 96.0
click at [781, 110] on div at bounding box center [748, 100] width 180 height 401
drag, startPoint x: 782, startPoint y: 208, endPoint x: 781, endPoint y: 87, distance: 121.0
click at [781, 87] on div at bounding box center [748, 100] width 180 height 401
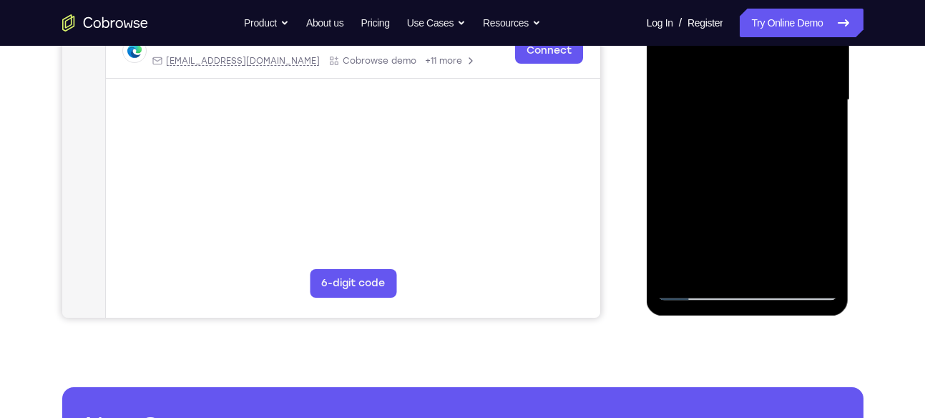
drag, startPoint x: 762, startPoint y: 189, endPoint x: 765, endPoint y: 102, distance: 87.4
click at [765, 102] on div at bounding box center [748, 100] width 180 height 401
drag, startPoint x: 771, startPoint y: 183, endPoint x: 773, endPoint y: 147, distance: 36.6
click at [773, 147] on div at bounding box center [748, 100] width 180 height 401
click at [747, 180] on div at bounding box center [748, 100] width 180 height 401
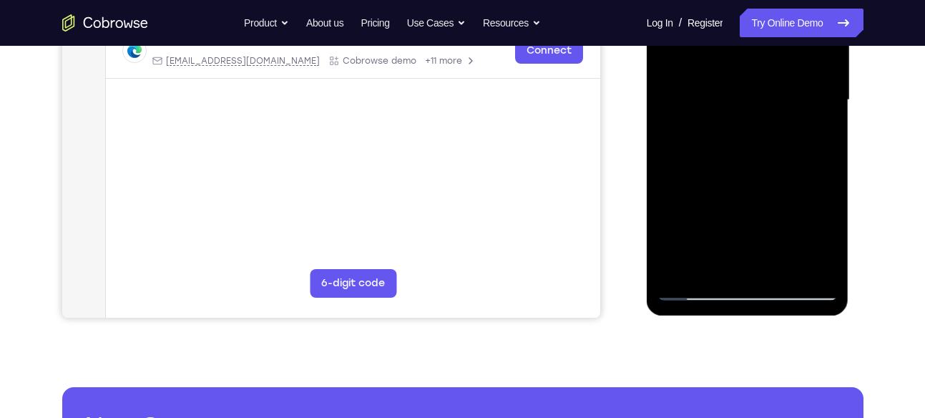
click at [747, 180] on div at bounding box center [748, 100] width 180 height 401
click at [826, 132] on div at bounding box center [748, 100] width 180 height 401
drag, startPoint x: 773, startPoint y: 168, endPoint x: 774, endPoint y: 120, distance: 48.0
click at [774, 120] on div at bounding box center [748, 100] width 180 height 401
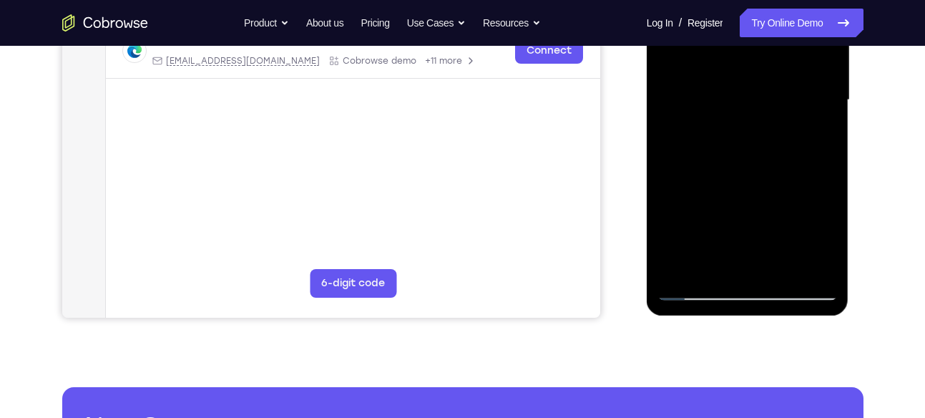
drag, startPoint x: 728, startPoint y: 176, endPoint x: 733, endPoint y: 61, distance: 115.3
click at [733, 61] on div at bounding box center [748, 100] width 180 height 401
drag, startPoint x: 752, startPoint y: 204, endPoint x: 747, endPoint y: 79, distance: 125.4
click at [747, 79] on div at bounding box center [748, 100] width 180 height 401
drag, startPoint x: 759, startPoint y: 195, endPoint x: 759, endPoint y: 87, distance: 108.8
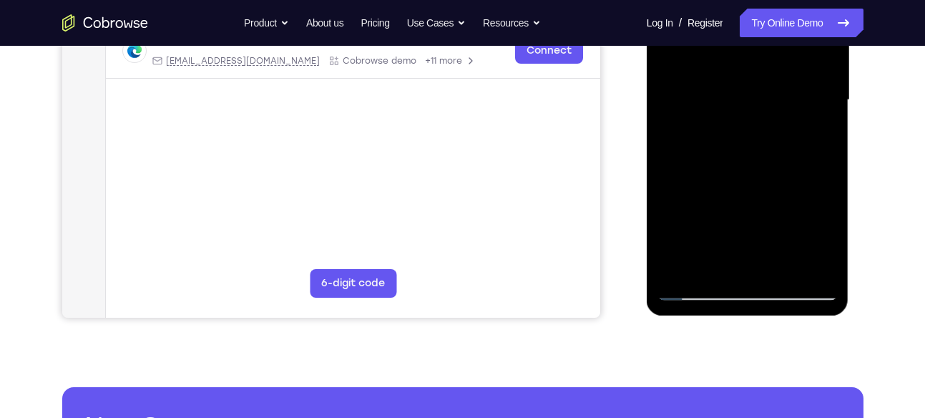
click at [759, 87] on div at bounding box center [748, 100] width 180 height 401
drag, startPoint x: 766, startPoint y: 154, endPoint x: 767, endPoint y: 61, distance: 93.1
click at [767, 61] on div at bounding box center [748, 100] width 180 height 401
drag, startPoint x: 784, startPoint y: 233, endPoint x: 787, endPoint y: 124, distance: 108.8
click at [787, 124] on div at bounding box center [748, 100] width 180 height 401
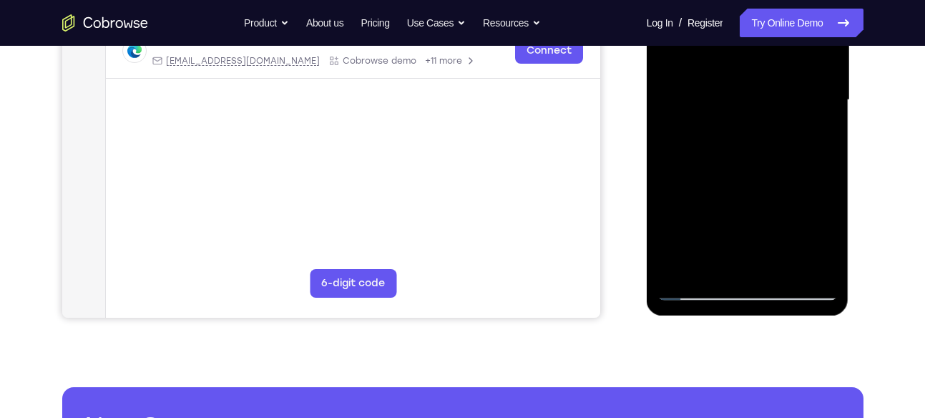
drag, startPoint x: 771, startPoint y: 200, endPoint x: 775, endPoint y: 92, distance: 107.4
click at [775, 92] on div at bounding box center [748, 100] width 180 height 401
drag, startPoint x: 756, startPoint y: 201, endPoint x: 767, endPoint y: 99, distance: 102.2
click at [767, 99] on div at bounding box center [748, 100] width 180 height 401
click at [779, 271] on div at bounding box center [748, 100] width 180 height 401
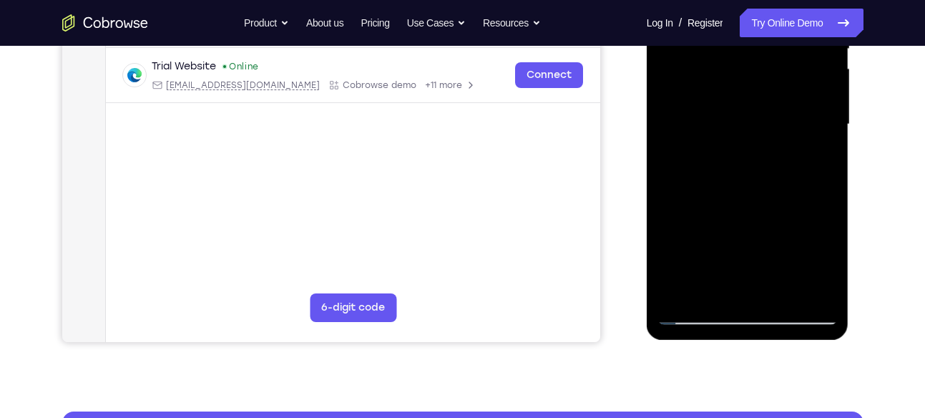
scroll to position [324, 0]
click at [734, 115] on div at bounding box center [748, 123] width 180 height 401
click at [712, 285] on div at bounding box center [748, 123] width 180 height 401
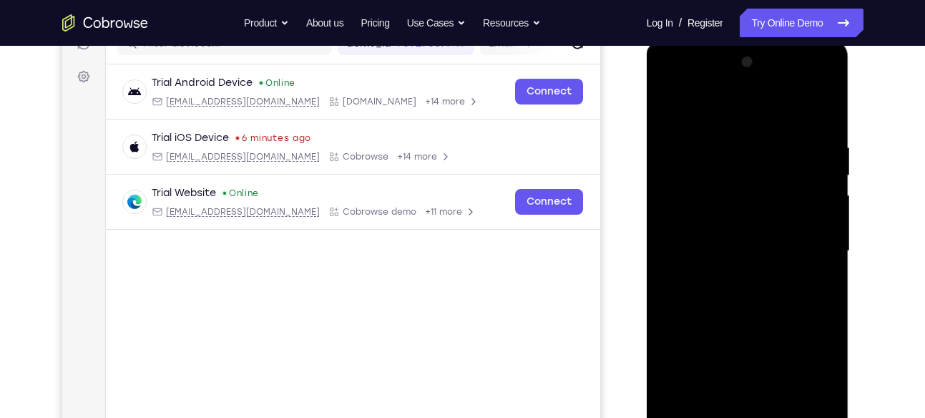
scroll to position [204, 0]
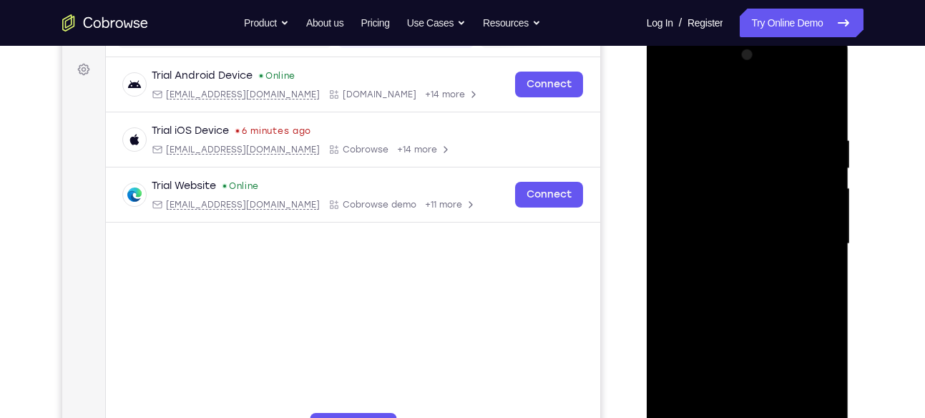
drag, startPoint x: 727, startPoint y: 168, endPoint x: 729, endPoint y: 256, distance: 87.3
click at [729, 256] on div at bounding box center [748, 244] width 180 height 401
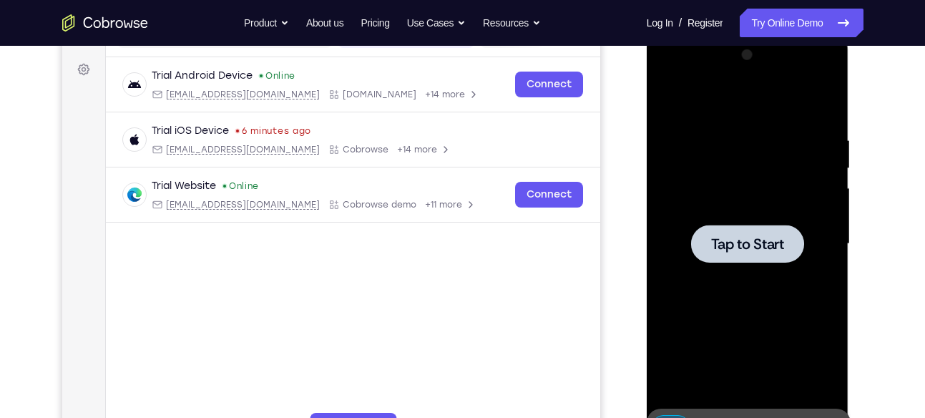
drag, startPoint x: 691, startPoint y: 168, endPoint x: 695, endPoint y: 244, distance: 76.0
click at [695, 33] on div "Tap to Start" at bounding box center [748, 33] width 203 height 0
click at [755, 259] on div at bounding box center [747, 244] width 113 height 38
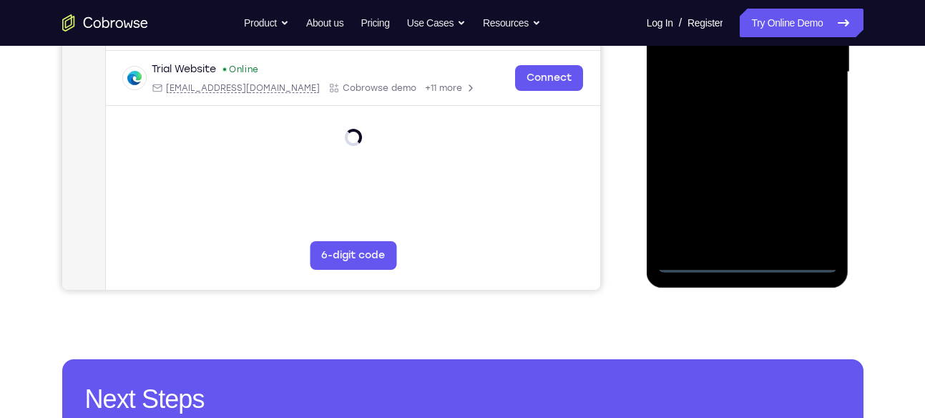
scroll to position [376, 0]
click at [749, 258] on div at bounding box center [748, 71] width 180 height 401
click at [816, 200] on div at bounding box center [748, 71] width 180 height 401
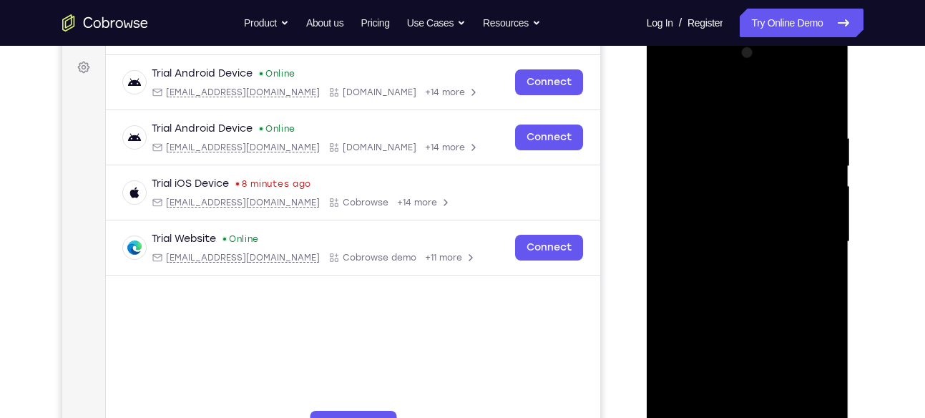
scroll to position [205, 0]
click at [700, 98] on div at bounding box center [748, 242] width 180 height 401
click at [809, 240] on div at bounding box center [748, 242] width 180 height 401
click at [728, 270] on div at bounding box center [748, 242] width 180 height 401
click at [737, 213] on div at bounding box center [748, 242] width 180 height 401
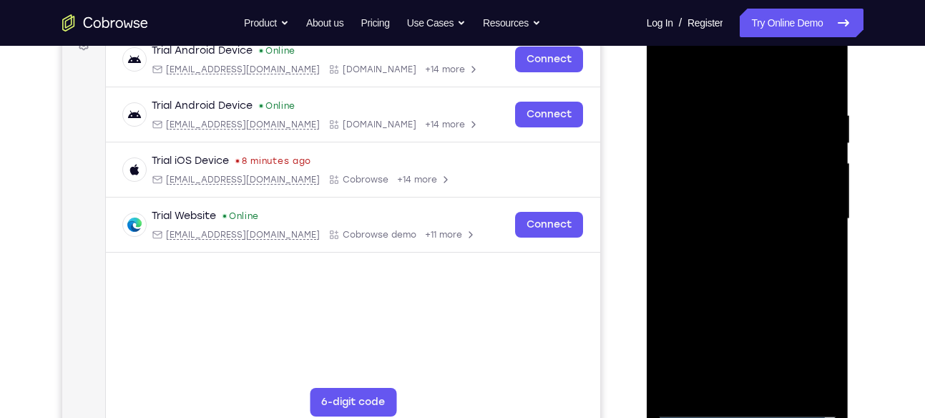
scroll to position [230, 0]
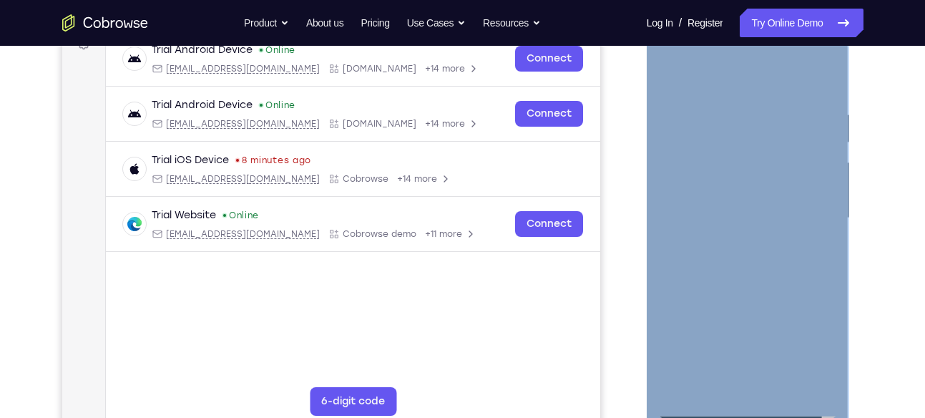
click at [850, 210] on div at bounding box center [749, 221] width 204 height 429
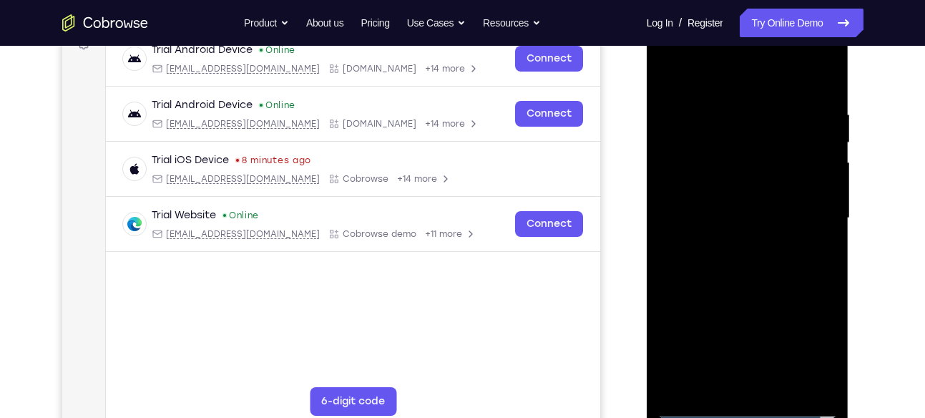
click at [809, 341] on div at bounding box center [748, 218] width 180 height 401
click at [753, 191] on div at bounding box center [748, 218] width 180 height 401
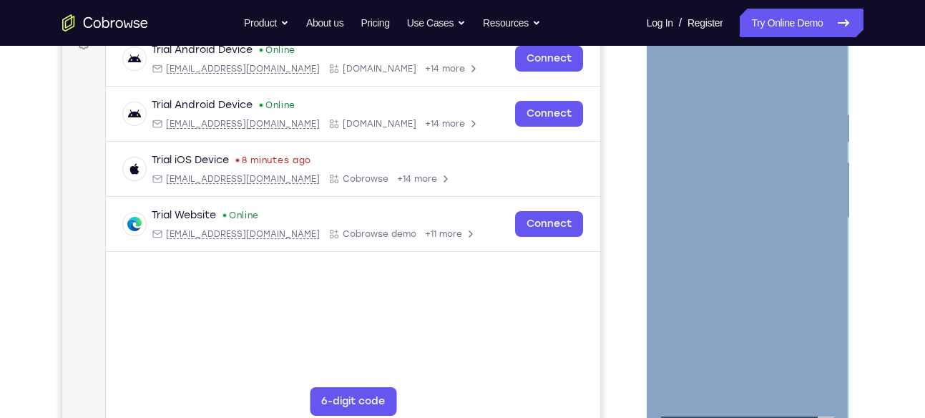
click at [819, 347] on div at bounding box center [748, 218] width 180 height 401
click at [742, 189] on div at bounding box center [748, 218] width 180 height 401
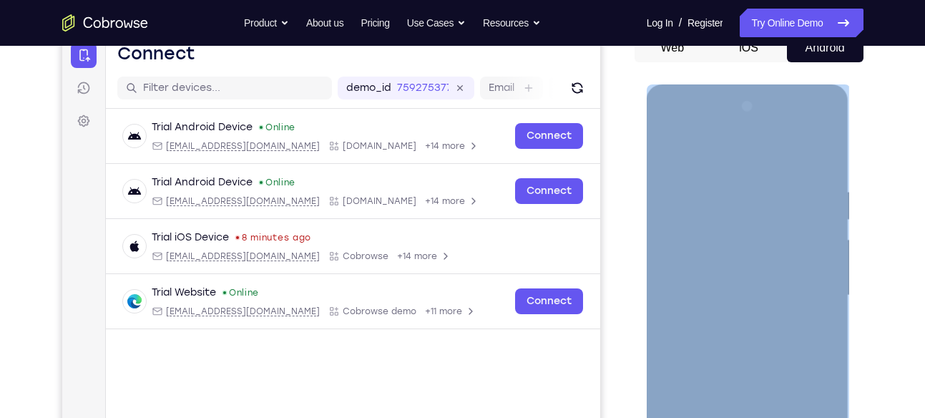
scroll to position [147, 0]
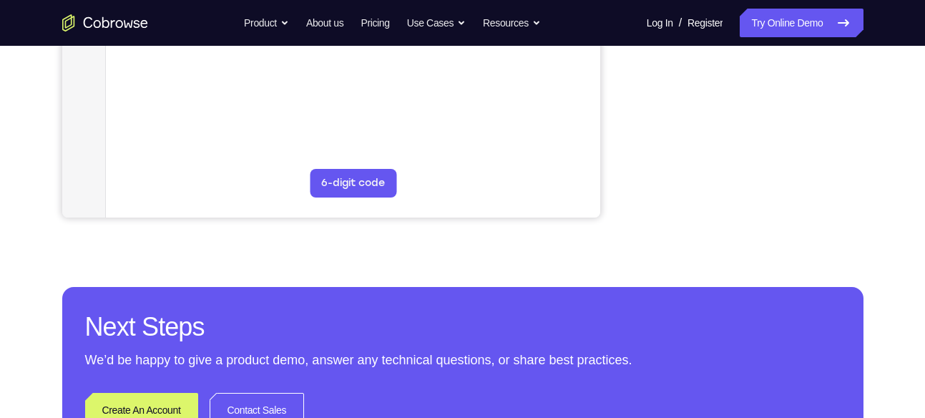
scroll to position [235, 0]
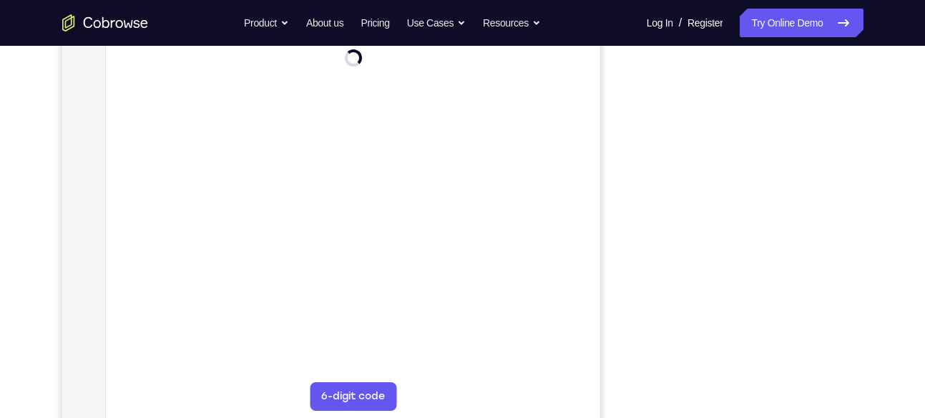
click at [877, 146] on div "Your Support Agent Your Customer Web iOS Android Next Steps We’d be happy to gi…" at bounding box center [463, 283] width 916 height 944
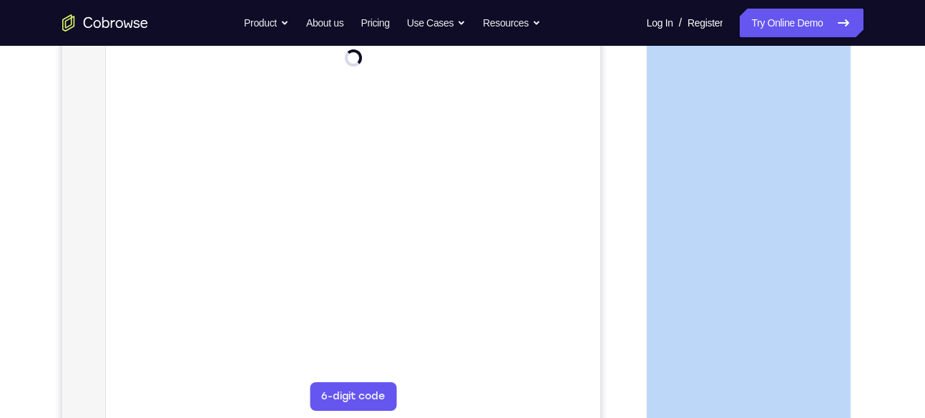
click at [877, 146] on div "Your Support Agent Your Customer Web iOS Android Next Steps We’d be happy to gi…" at bounding box center [463, 283] width 916 height 944
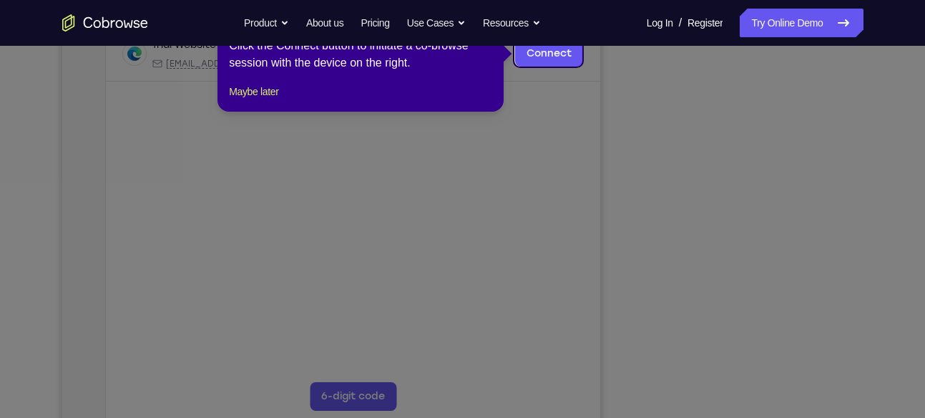
click at [721, 188] on icon at bounding box center [468, 209] width 936 height 418
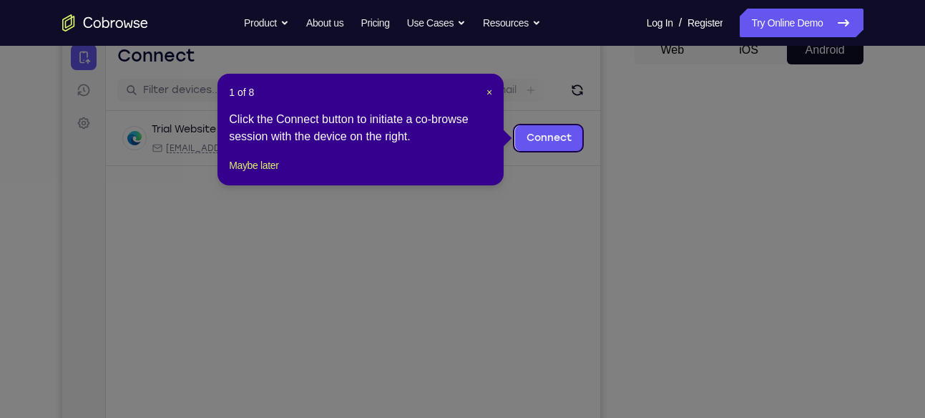
scroll to position [150, 0]
click at [487, 92] on span "×" at bounding box center [490, 92] width 6 height 11
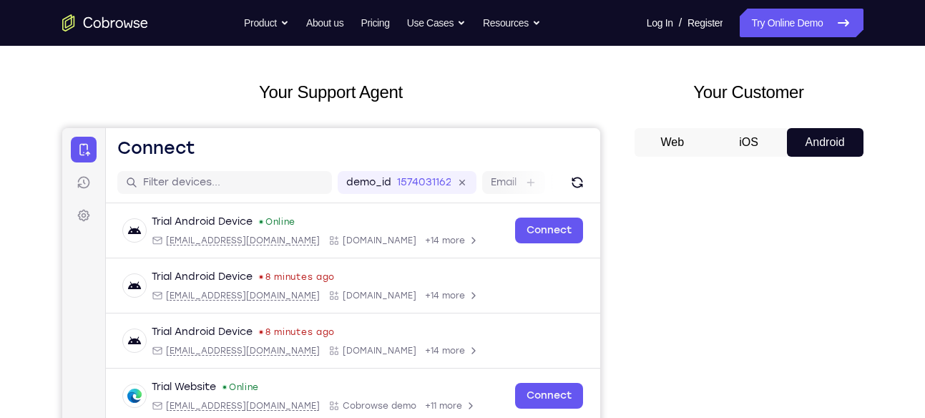
scroll to position [0, 0]
